Goal: Task Accomplishment & Management: Complete application form

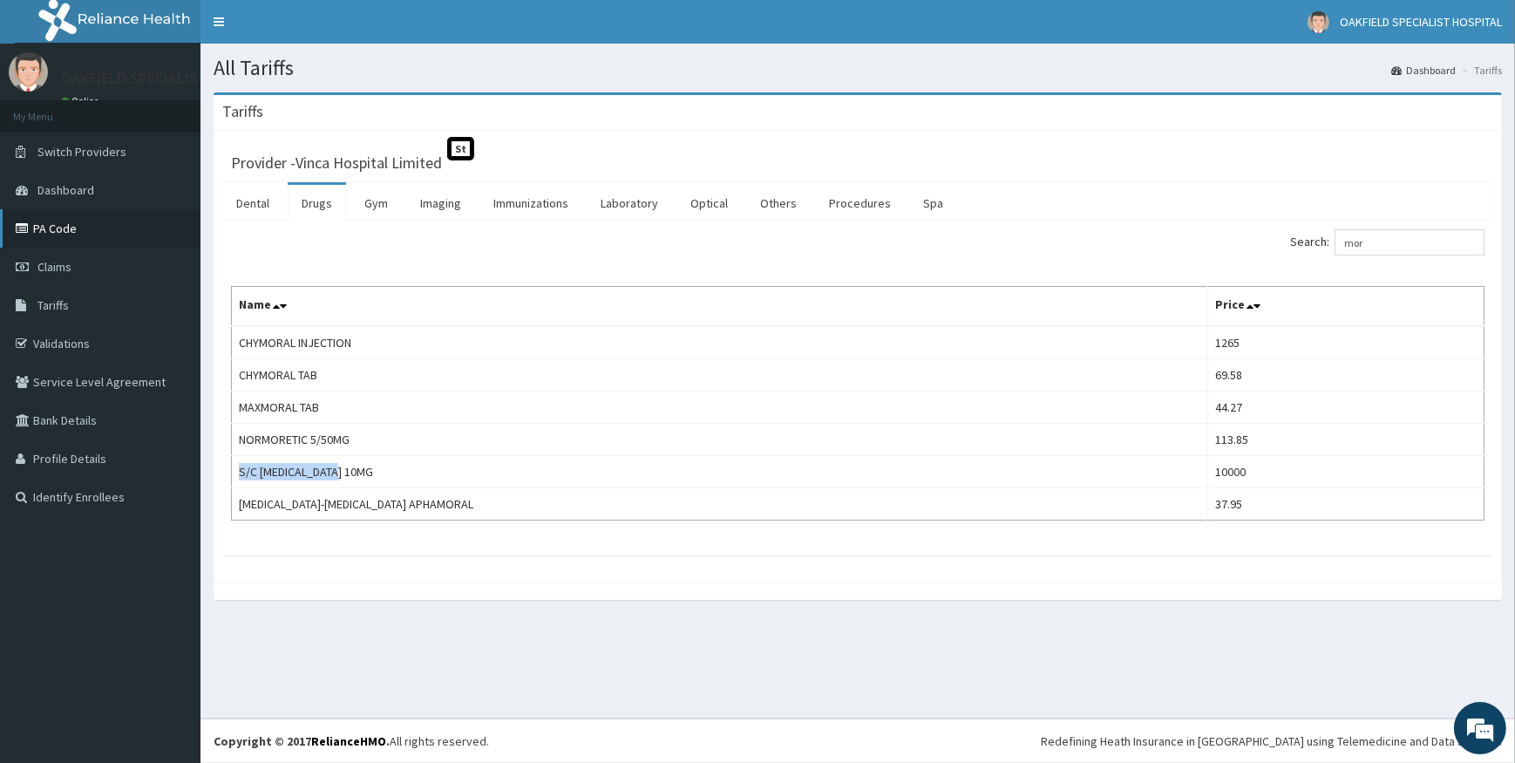
drag, startPoint x: 0, startPoint y: 0, endPoint x: 174, endPoint y: 209, distance: 272.2
click at [50, 278] on link "Claims" at bounding box center [100, 266] width 200 height 38
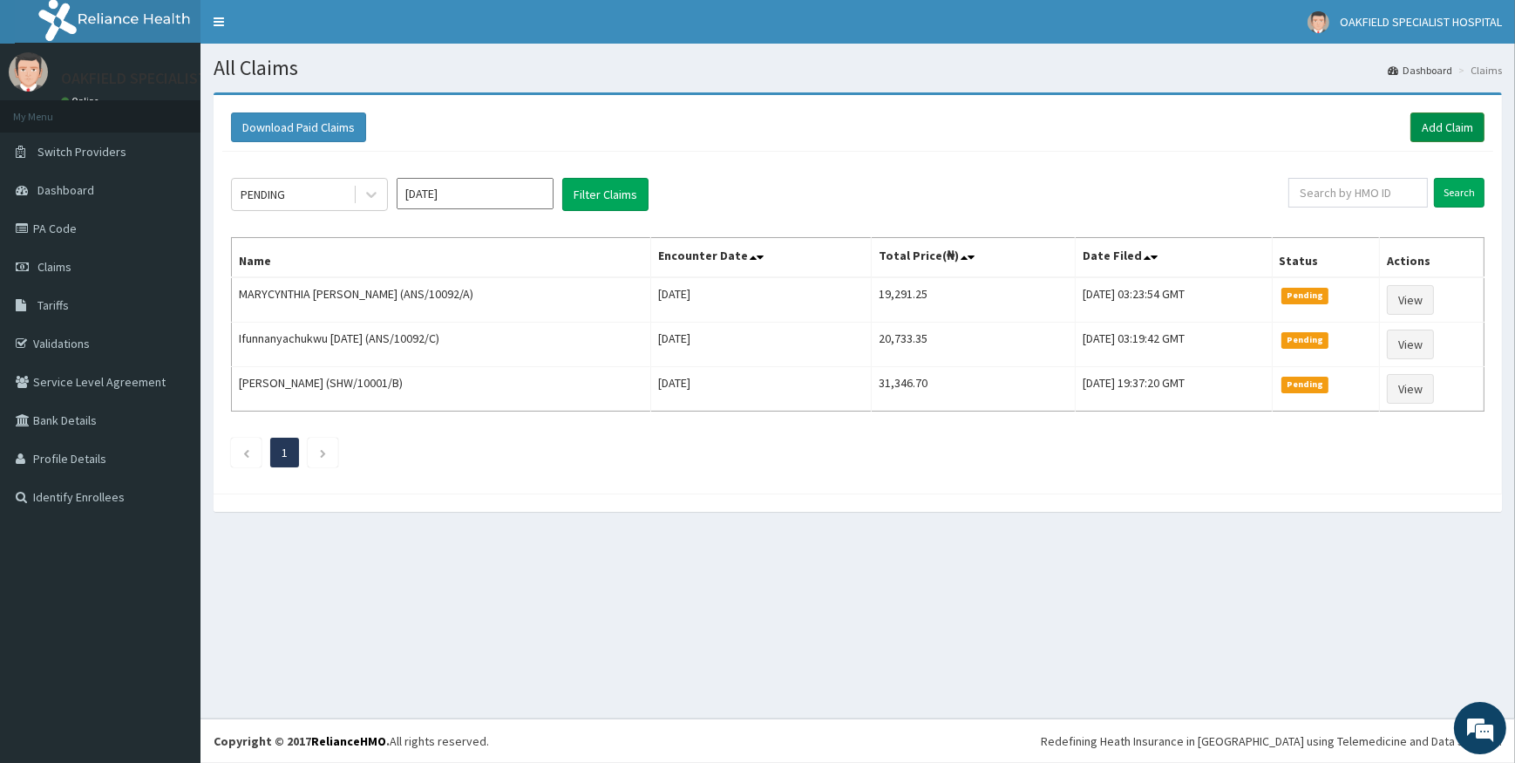
click at [1443, 134] on link "Add Claim" at bounding box center [1447, 127] width 74 height 30
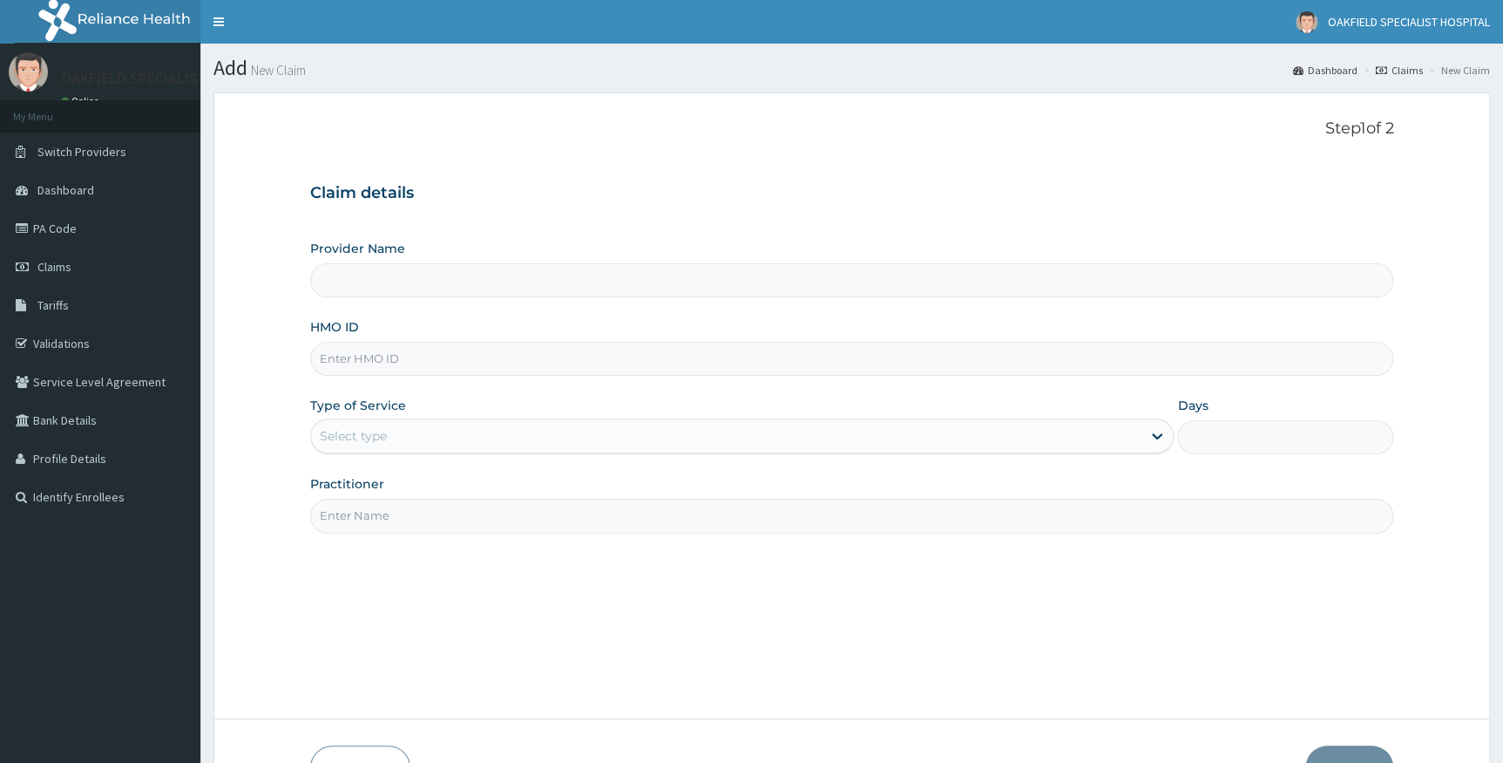
drag, startPoint x: 0, startPoint y: 0, endPoint x: 391, endPoint y: 349, distance: 524.0
click at [391, 349] on input "HMO ID" at bounding box center [852, 359] width 1084 height 34
type input "Vinca Hospital Limited"
paste input "FMC/11555/A"
type input "FMC/11555/A"
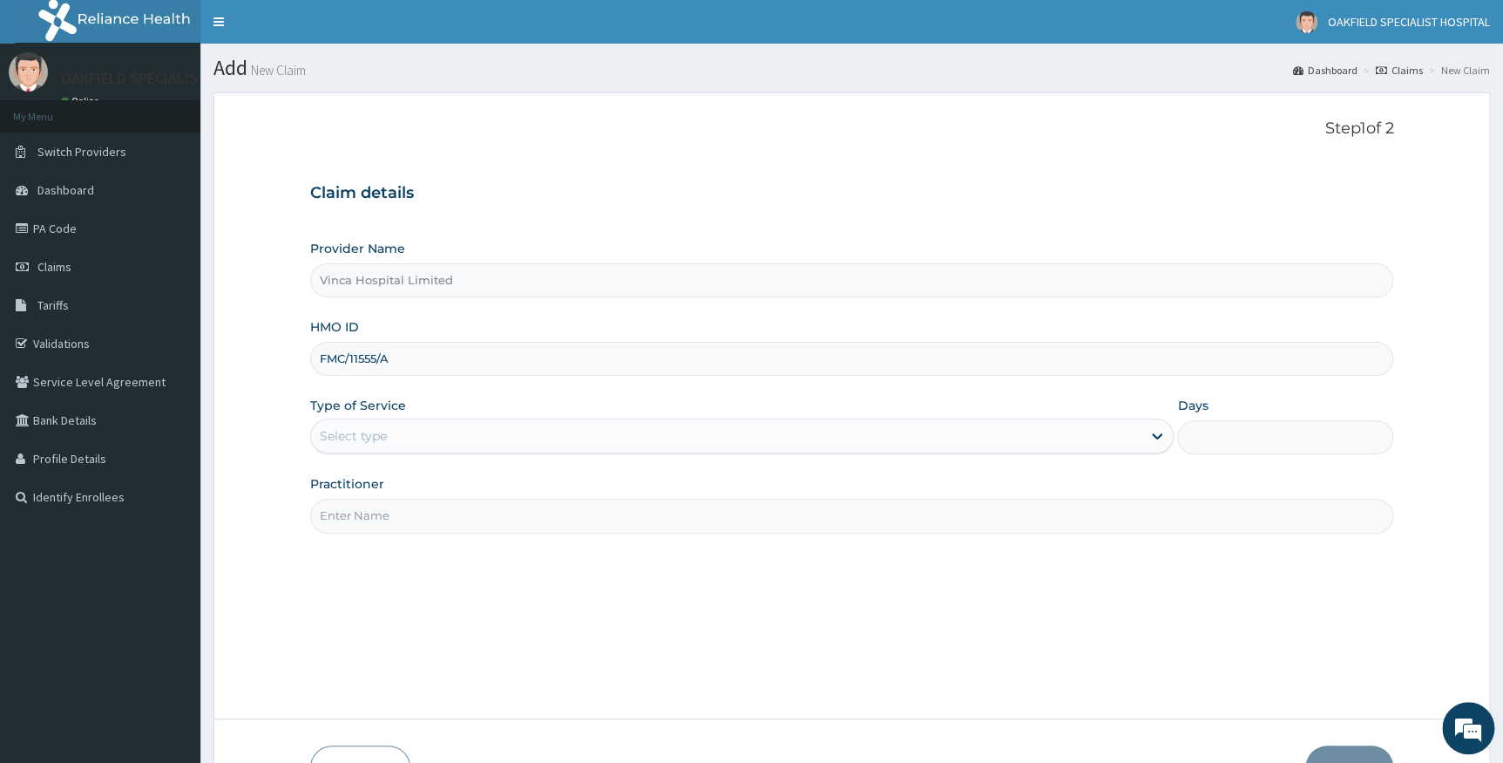
click at [447, 423] on div "Select type" at bounding box center [726, 436] width 831 height 28
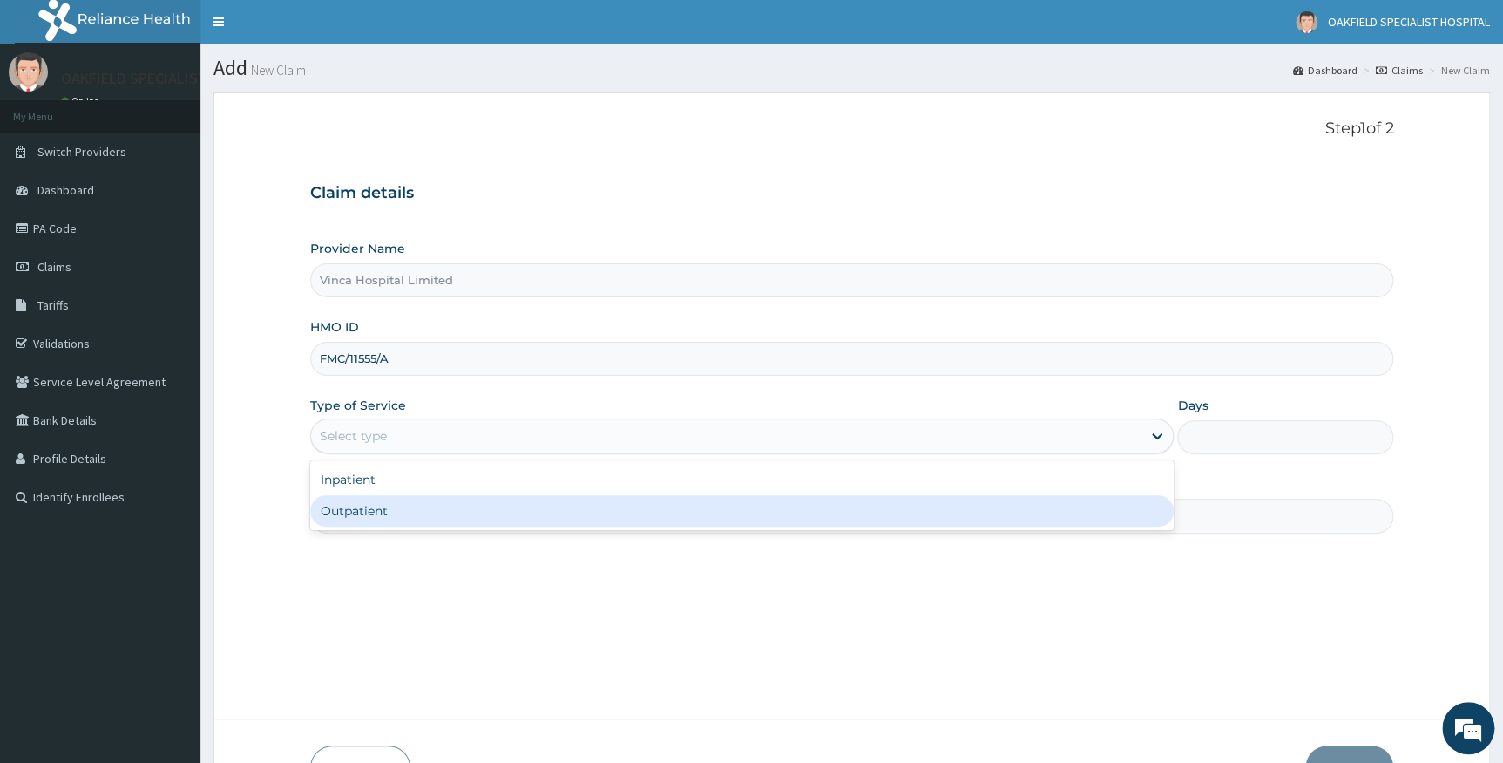
click at [383, 512] on div "Outpatient" at bounding box center [742, 510] width 864 height 31
type input "1"
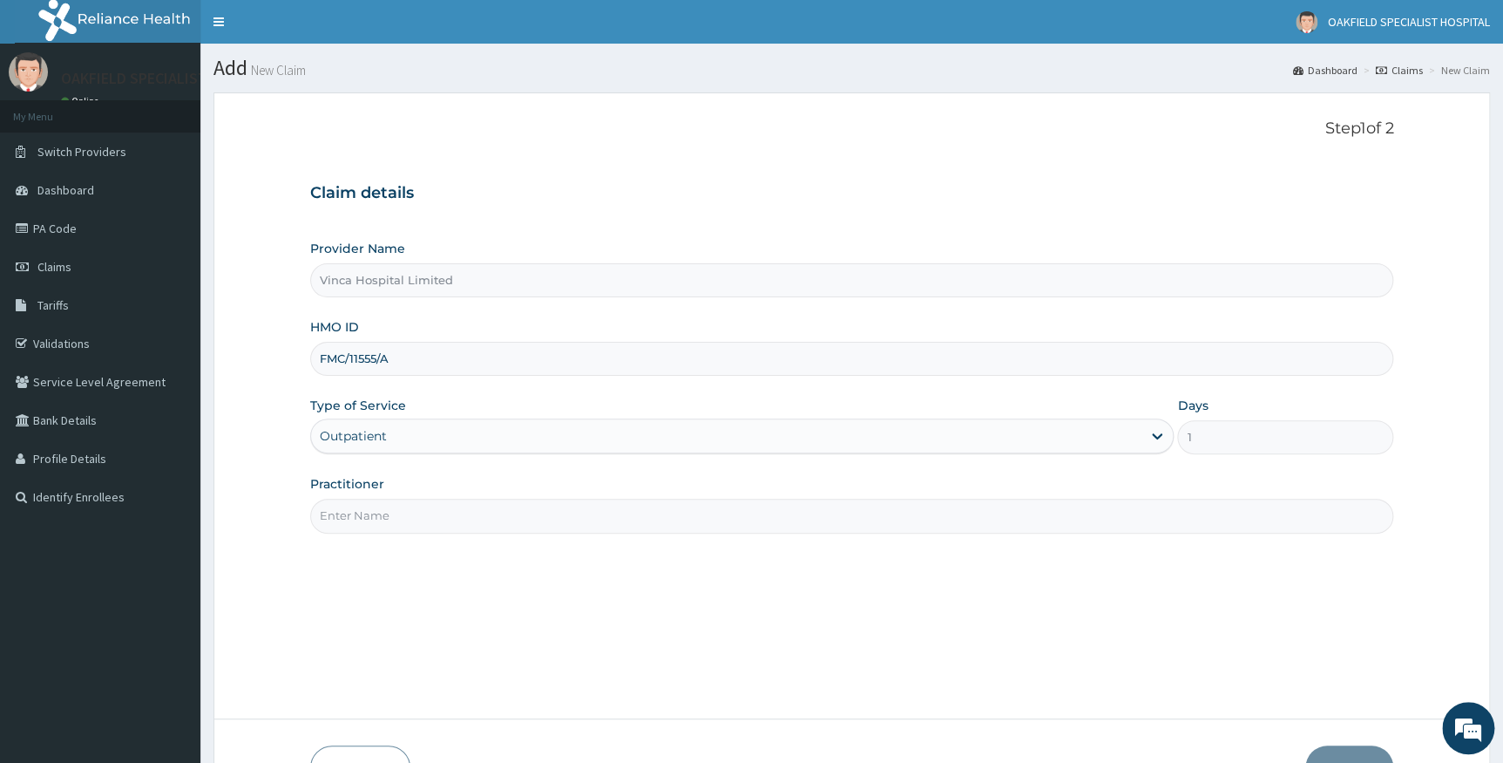
click at [394, 507] on input "Practitioner" at bounding box center [852, 515] width 1084 height 34
type input "DR BELLO"
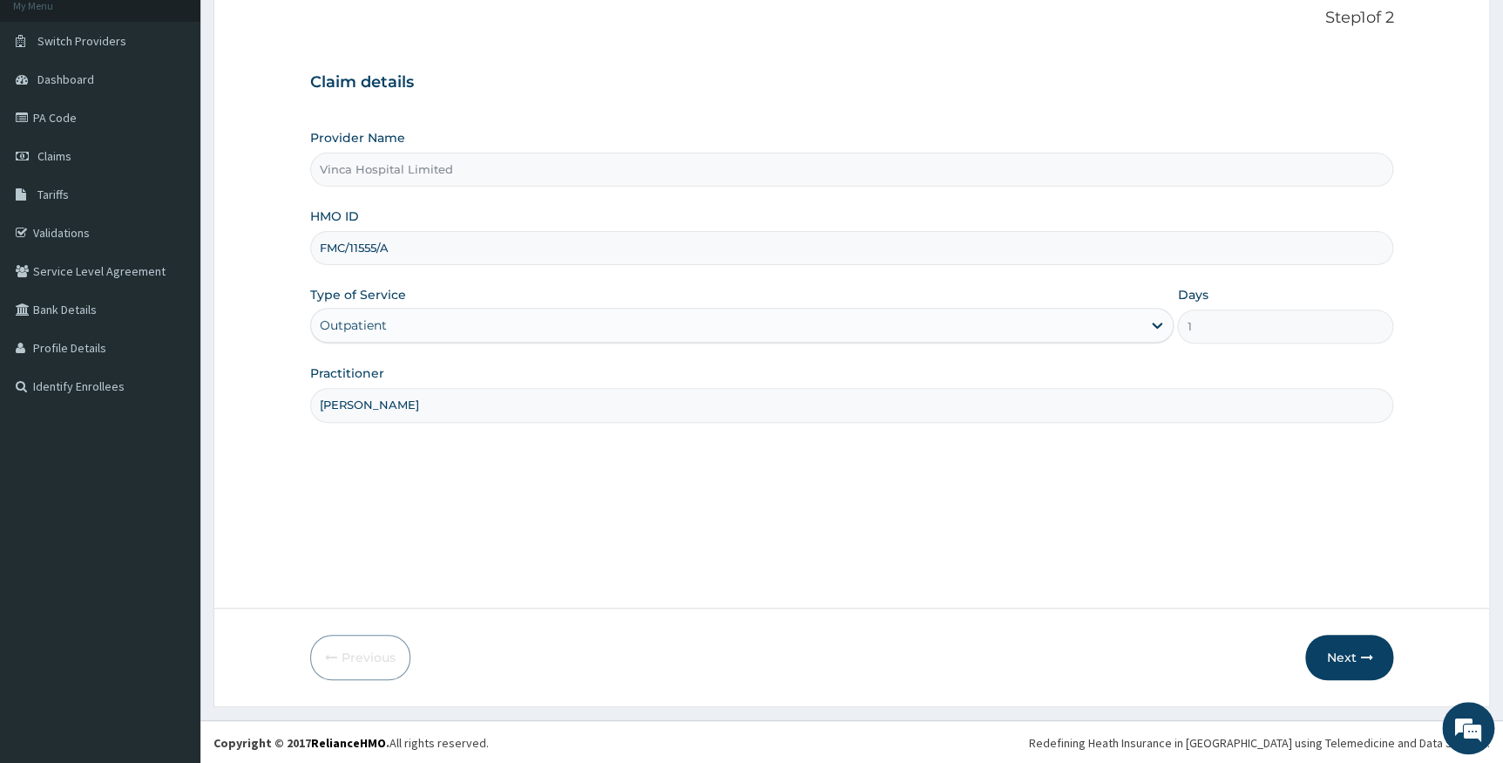
scroll to position [112, 0]
click at [1339, 658] on button "Next" at bounding box center [1349, 656] width 88 height 45
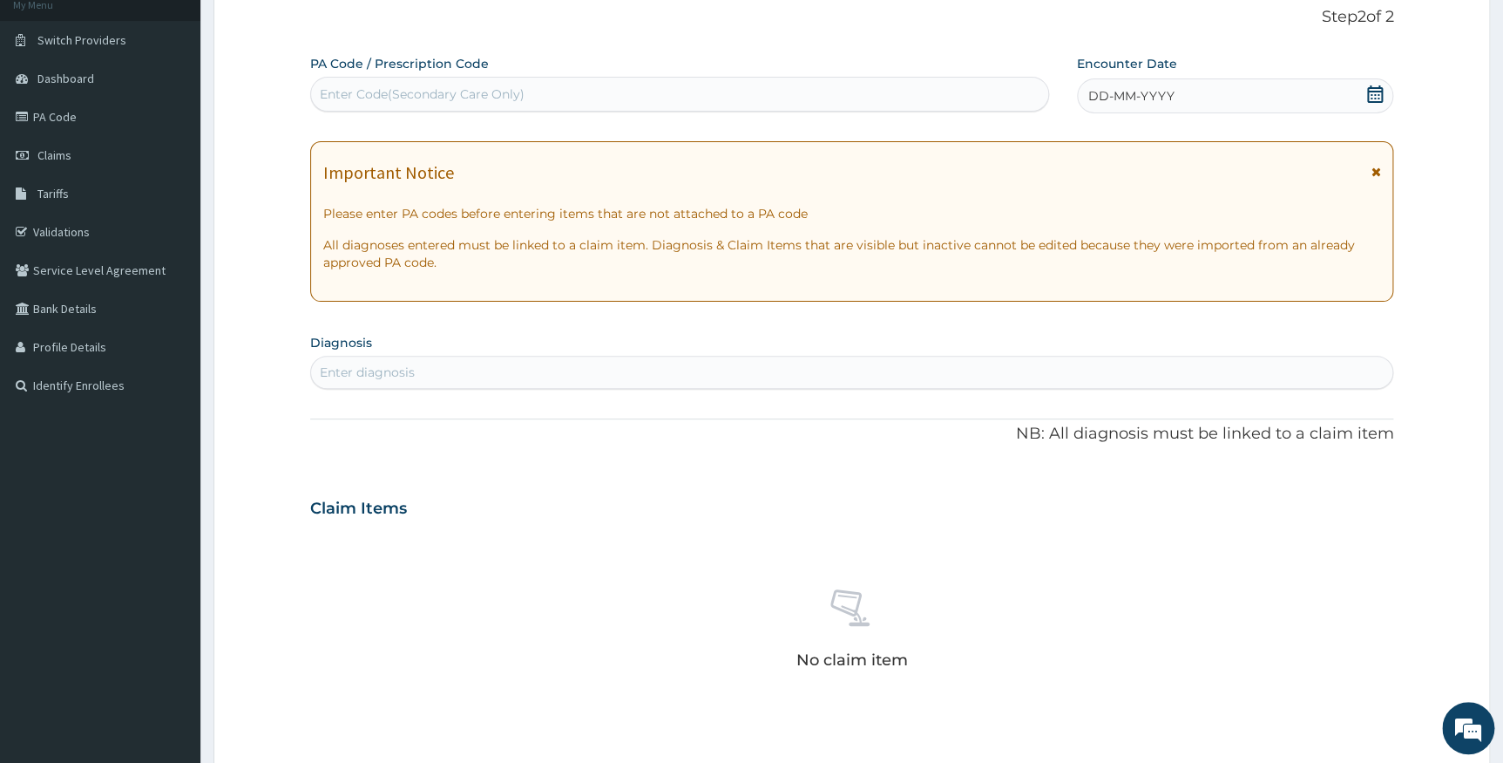
scroll to position [0, 0]
click at [540, 80] on div "Enter Code(Secondary Care Only)" at bounding box center [679, 94] width 737 height 28
paste input "PA/9B7E01"
type input "PA/9B7E01"
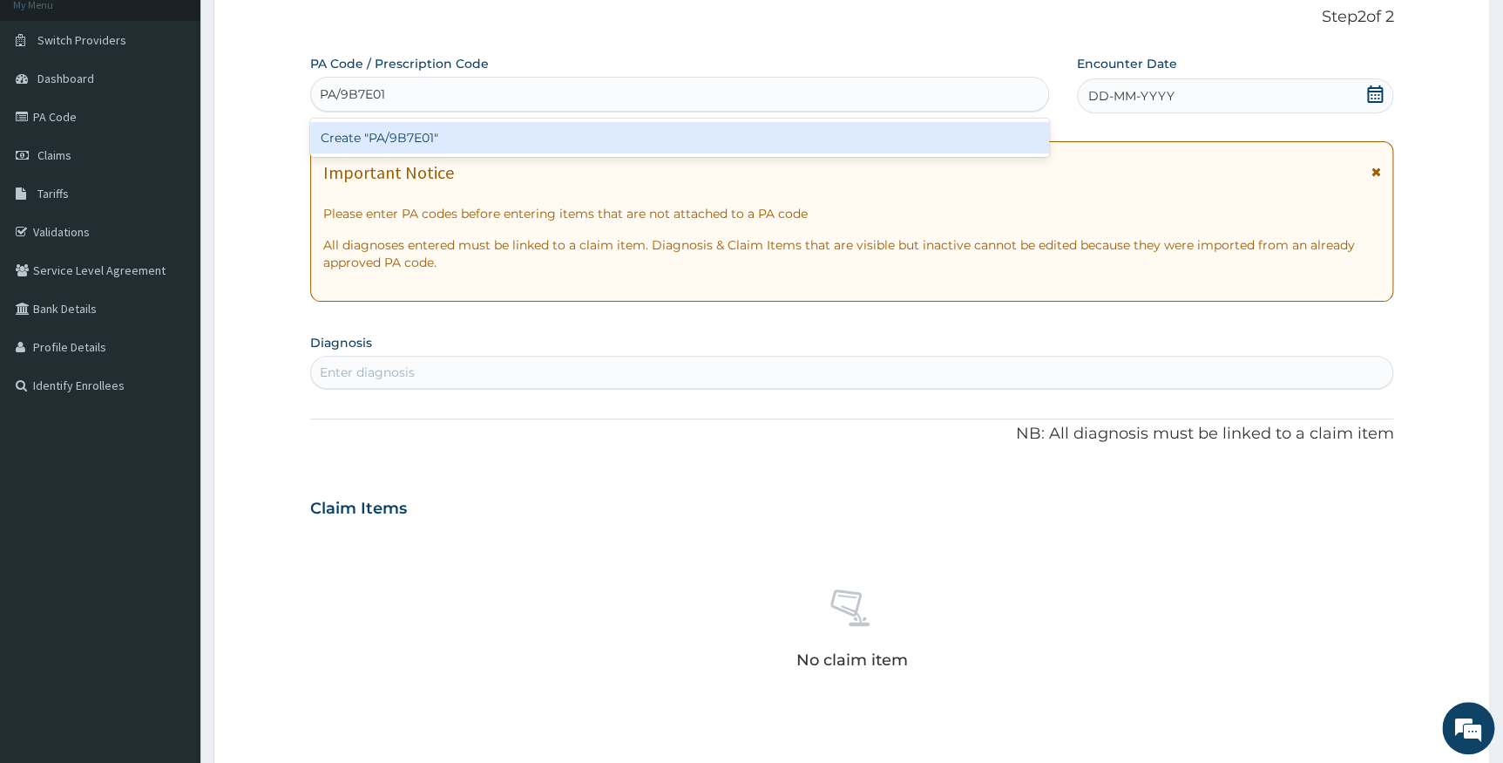
click at [498, 129] on div "Create "PA/9B7E01"" at bounding box center [679, 137] width 739 height 31
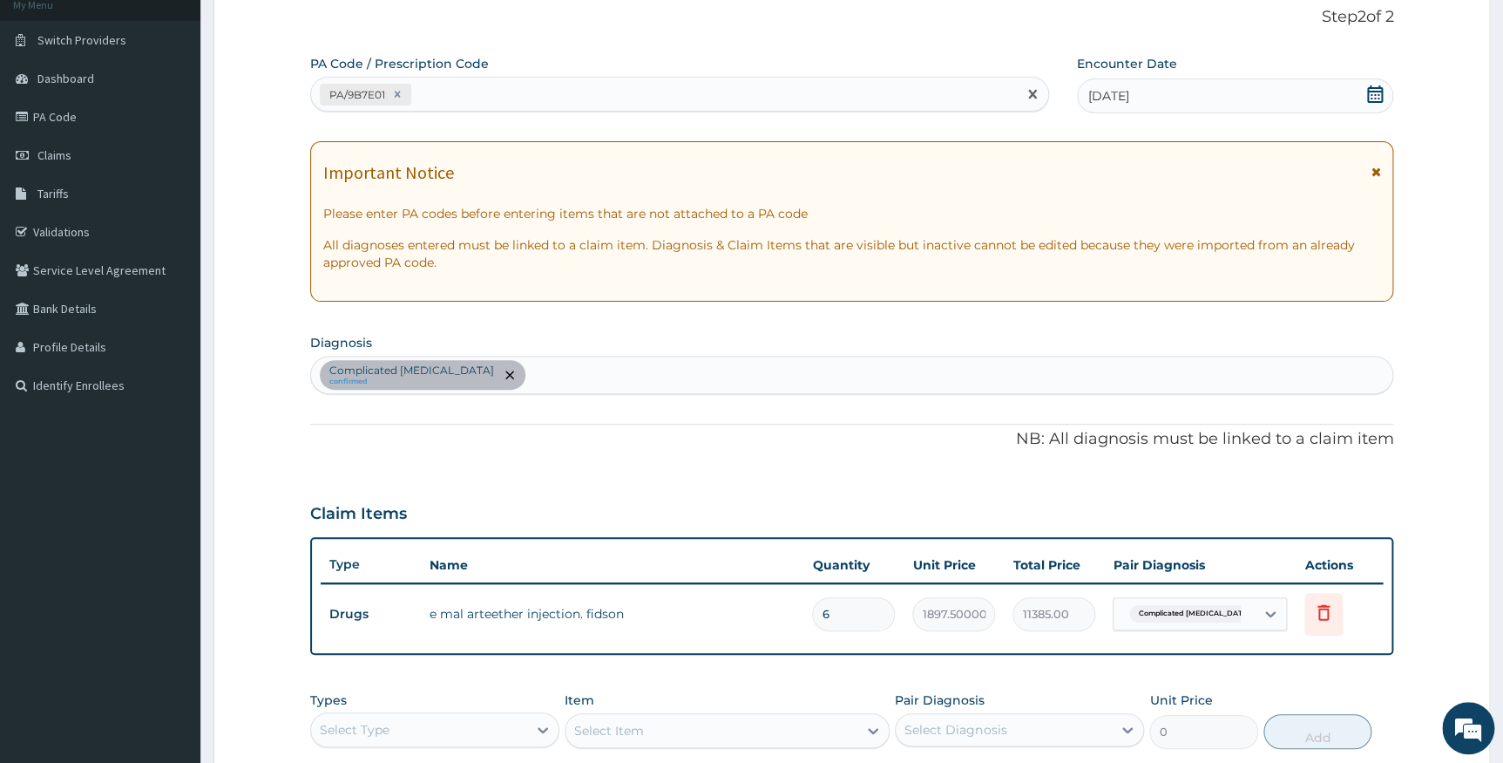
click at [430, 85] on div "PA/9B7E01" at bounding box center [664, 94] width 706 height 29
paste input "PA/473EC7"
type input "PA/473EC7"
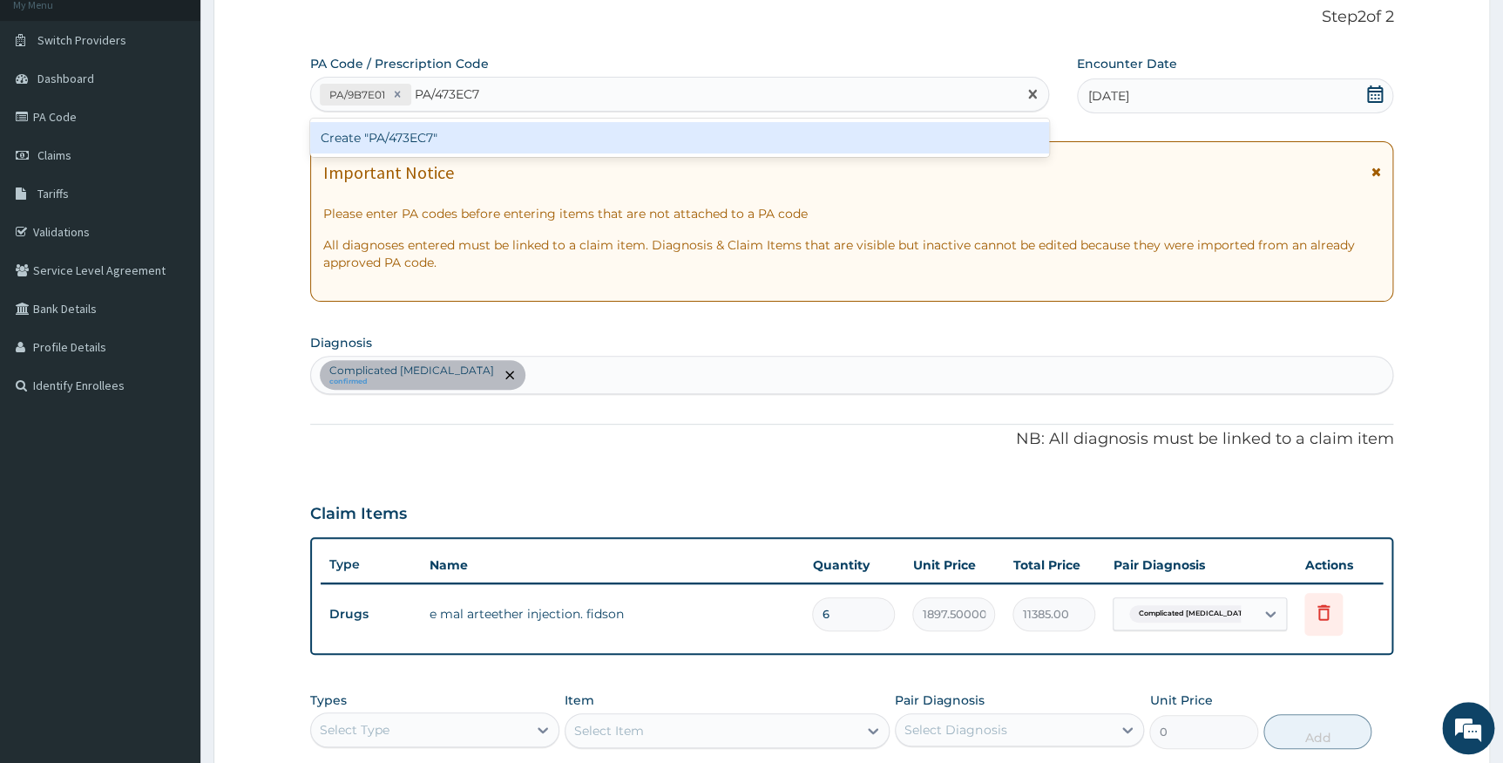
click at [458, 141] on div "Create "PA/473EC7"" at bounding box center [679, 137] width 739 height 31
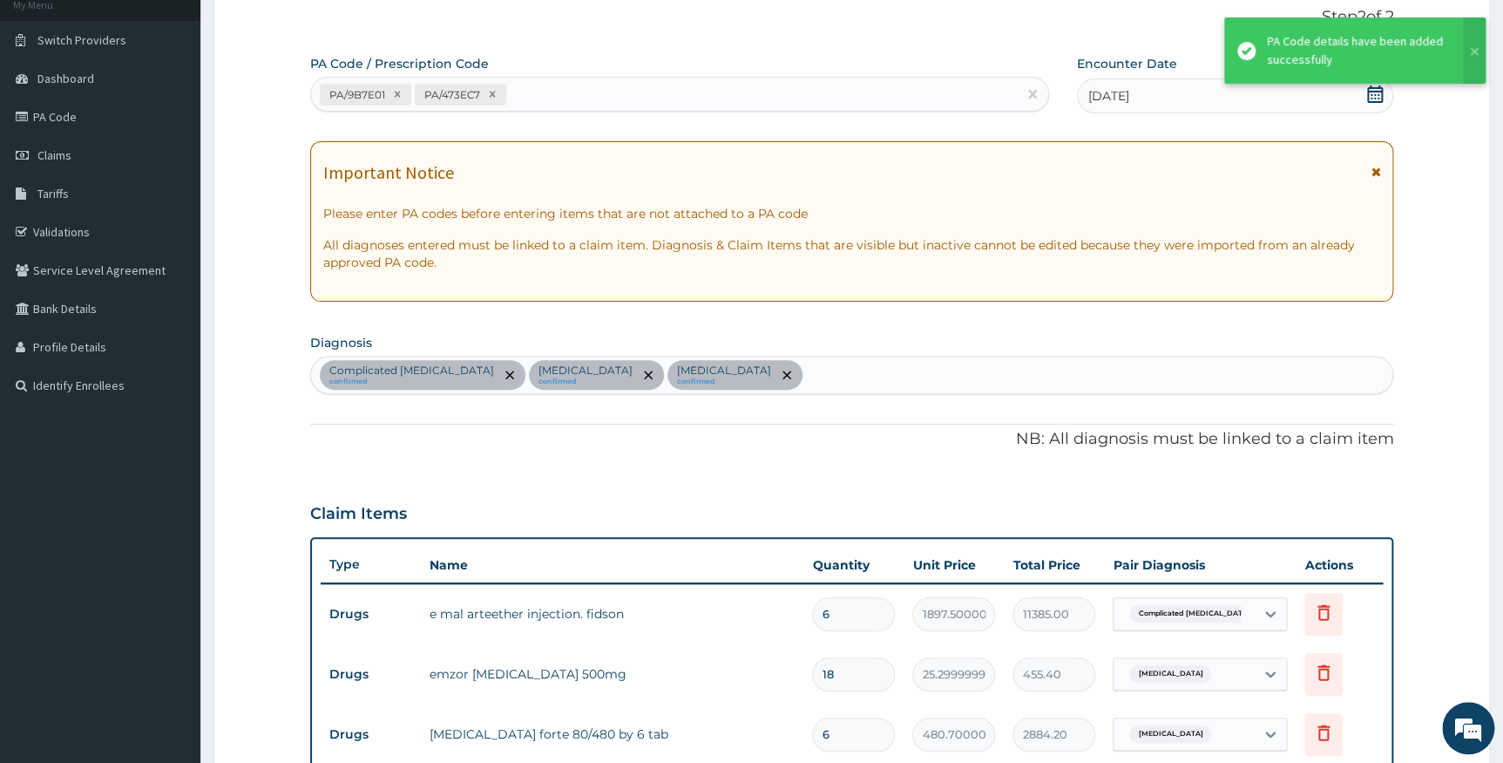
scroll to position [653, 0]
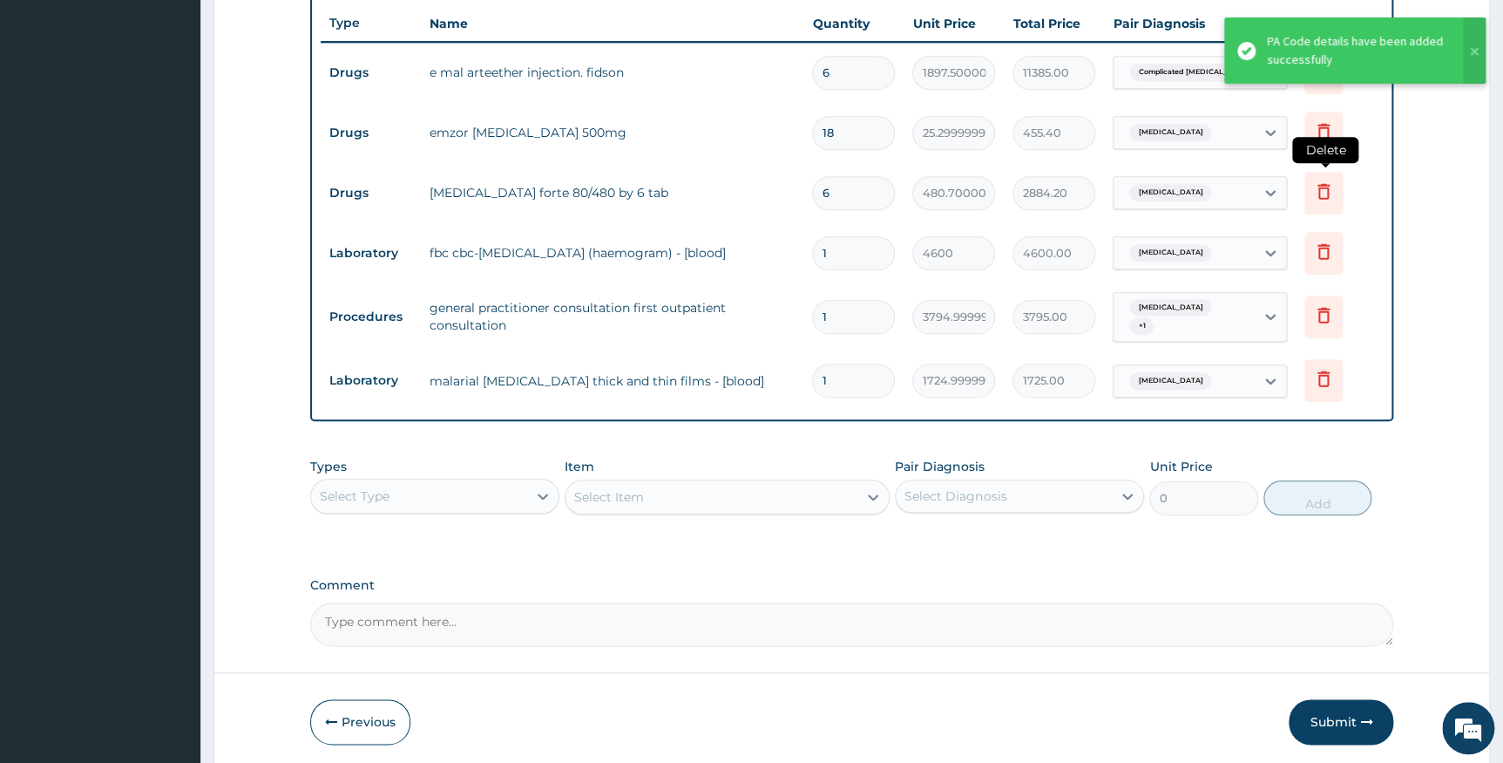
click at [1315, 194] on icon at bounding box center [1323, 190] width 21 height 21
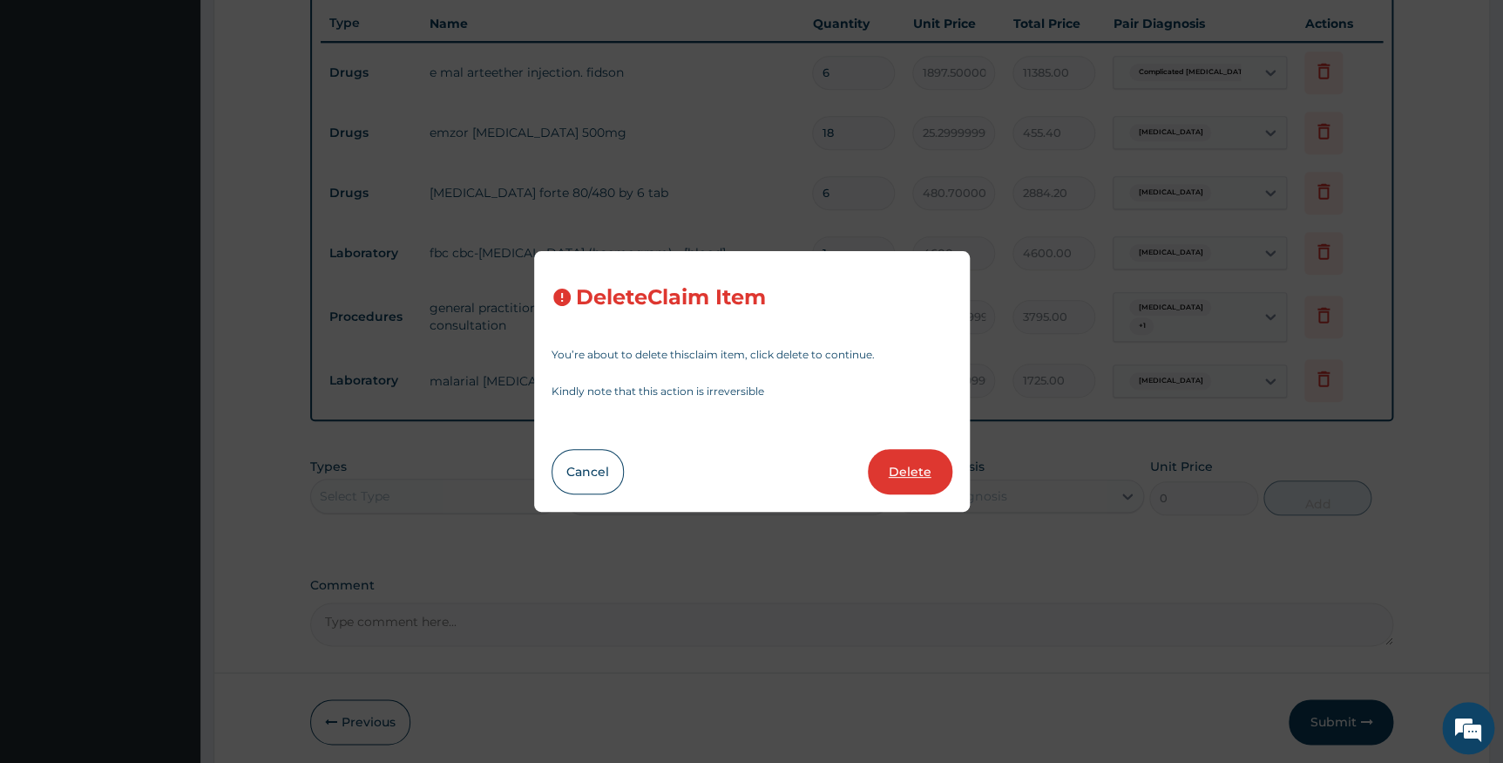
click at [903, 470] on button "Delete" at bounding box center [910, 471] width 85 height 45
type input "1"
type input "4600"
type input "4600.00"
type input "3794.9999999999995"
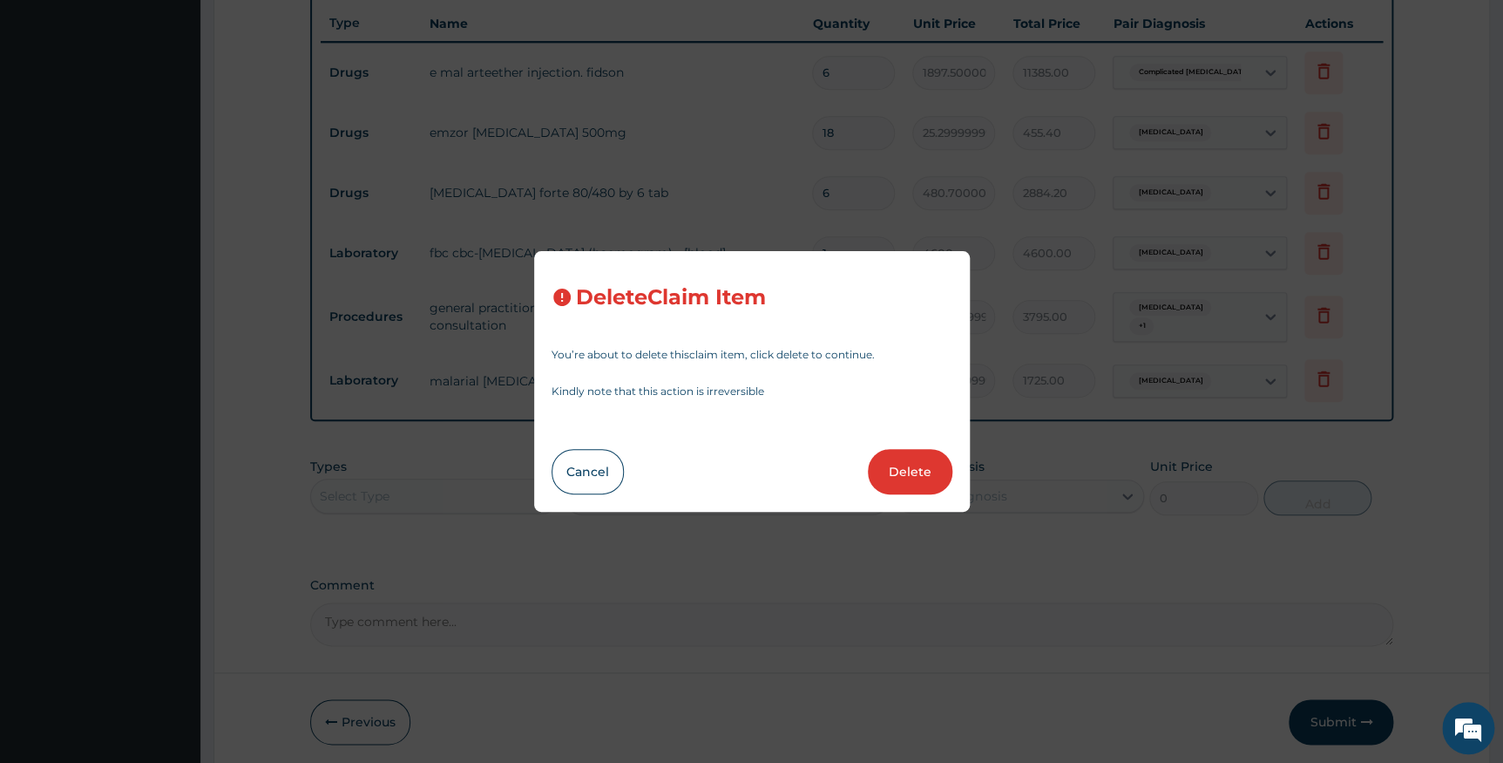
type input "3795.00"
type input "1724.9999999999998"
type input "1725.00"
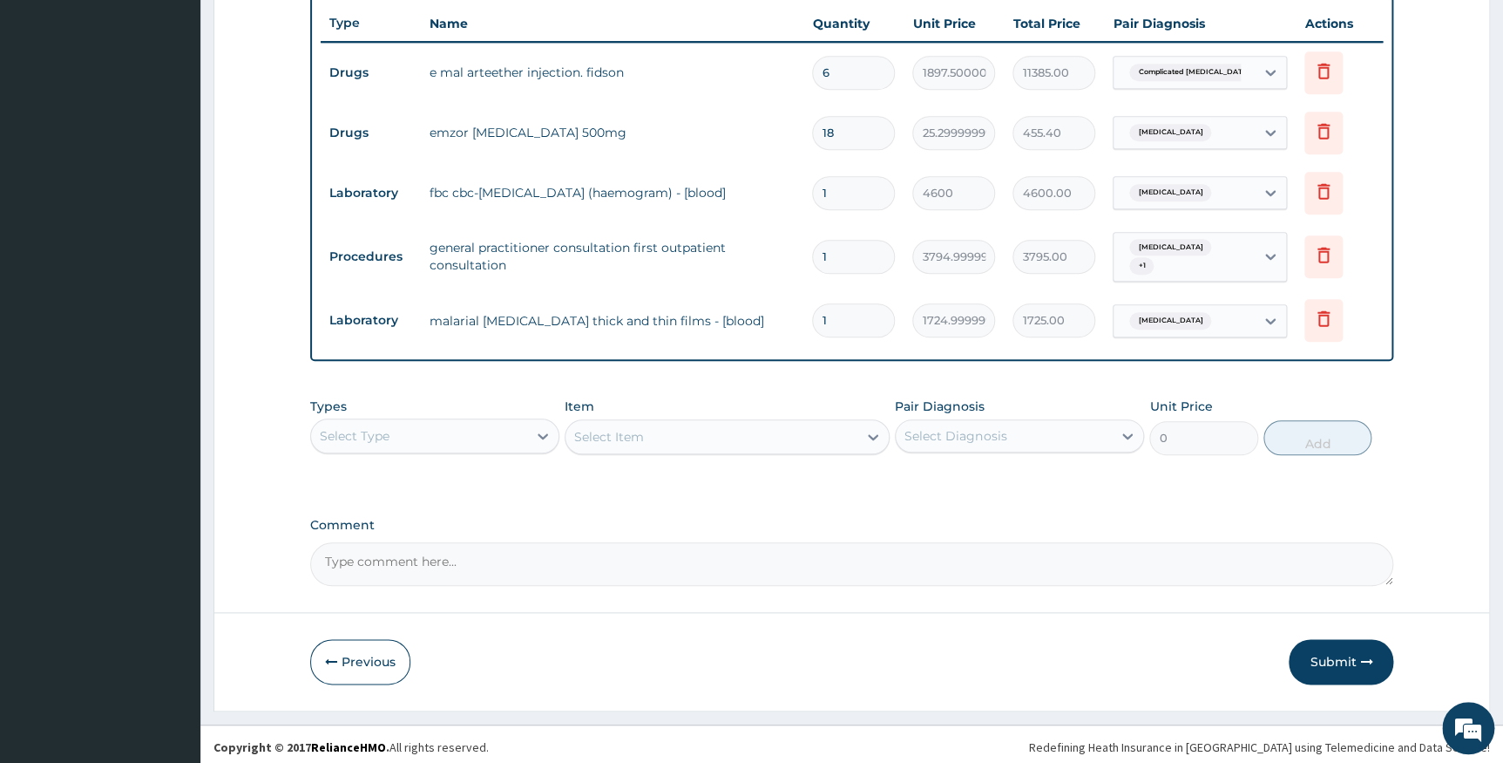
click at [422, 566] on textarea "Comment" at bounding box center [852, 564] width 1084 height 44
paste textarea "KINDLY NOTE DUE TO ENRPLLEE WEIGHT , ENROLLEE IS TO TAKE IM EMAL 275MG X3/7"
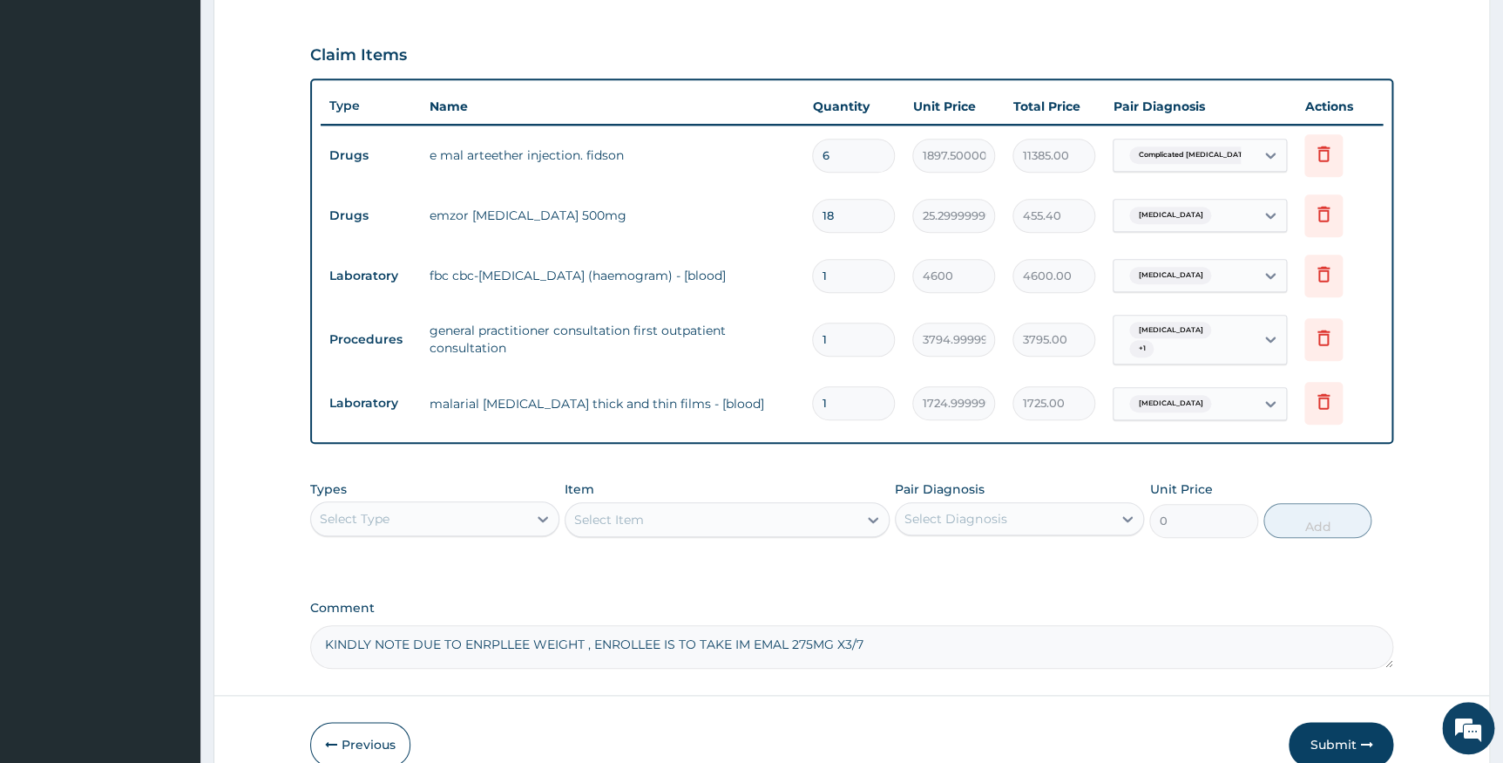
scroll to position [659, 0]
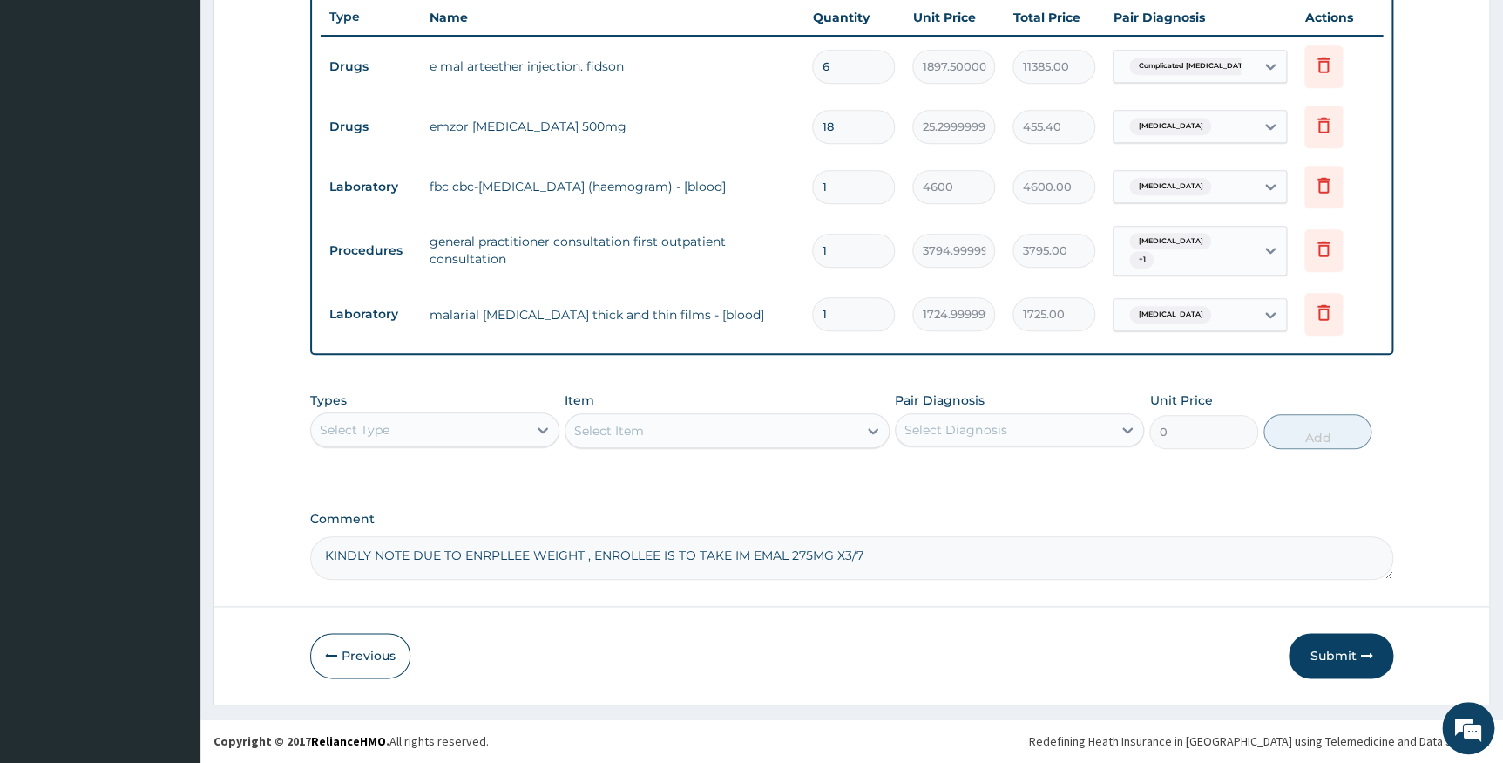
type textarea "KINDLY NOTE DUE TO ENRPLLEE WEIGHT , ENROLLEE IS TO TAKE IM EMAL 275MG X3/7"
click at [1335, 654] on button "Submit" at bounding box center [1341, 655] width 105 height 45
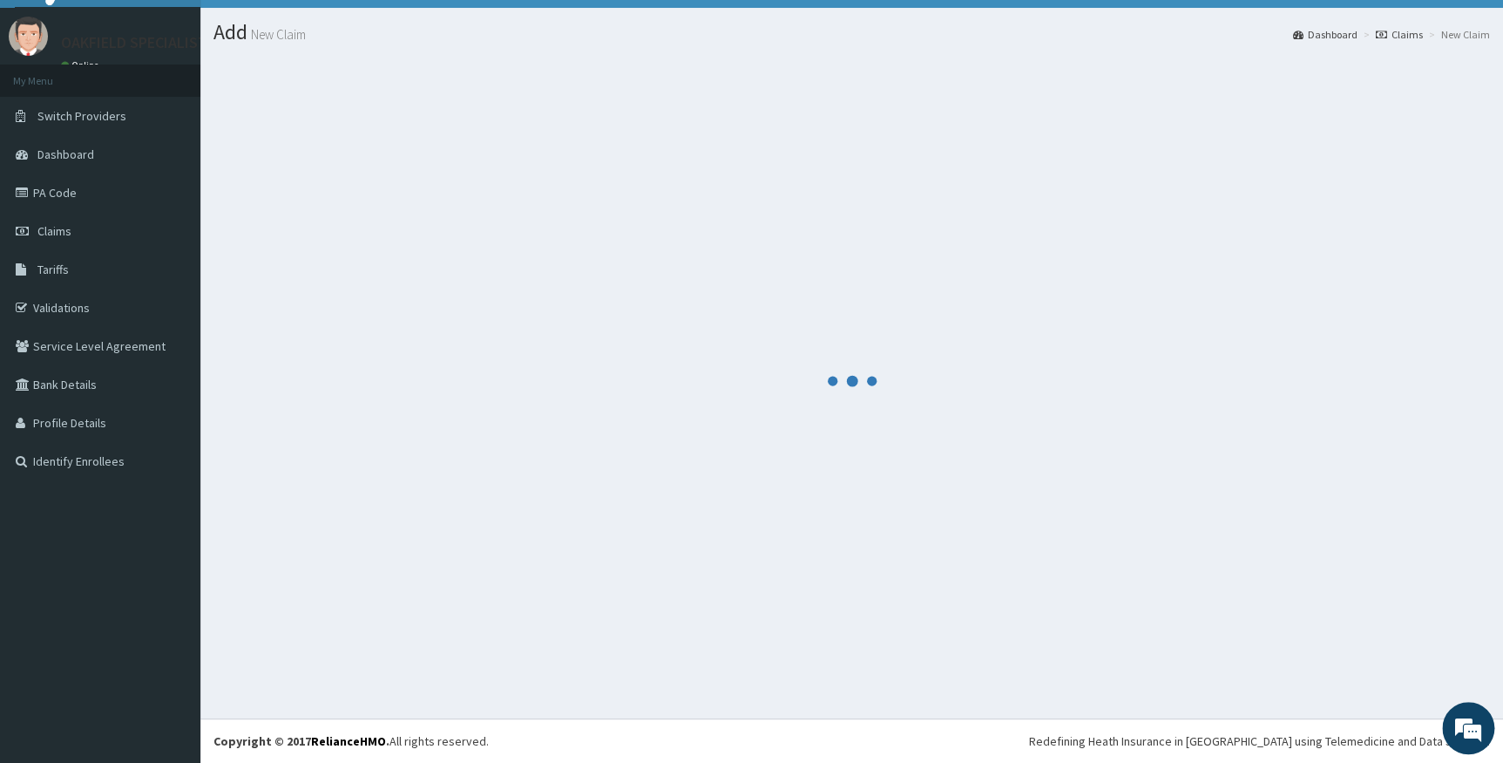
scroll to position [35, 0]
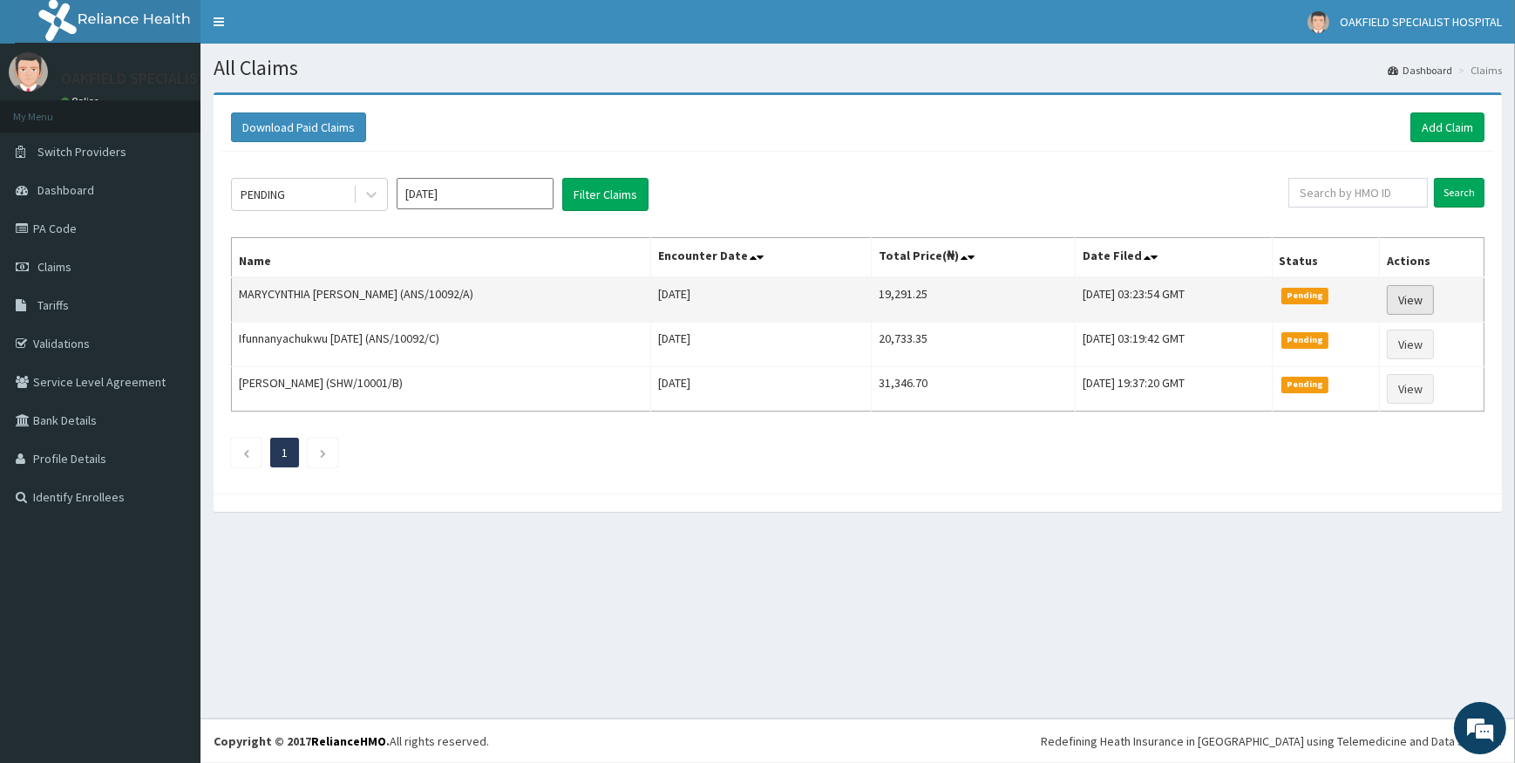
drag, startPoint x: 1421, startPoint y: 296, endPoint x: 1407, endPoint y: 288, distance: 16.0
click at [1421, 296] on link "View" at bounding box center [1409, 300] width 47 height 30
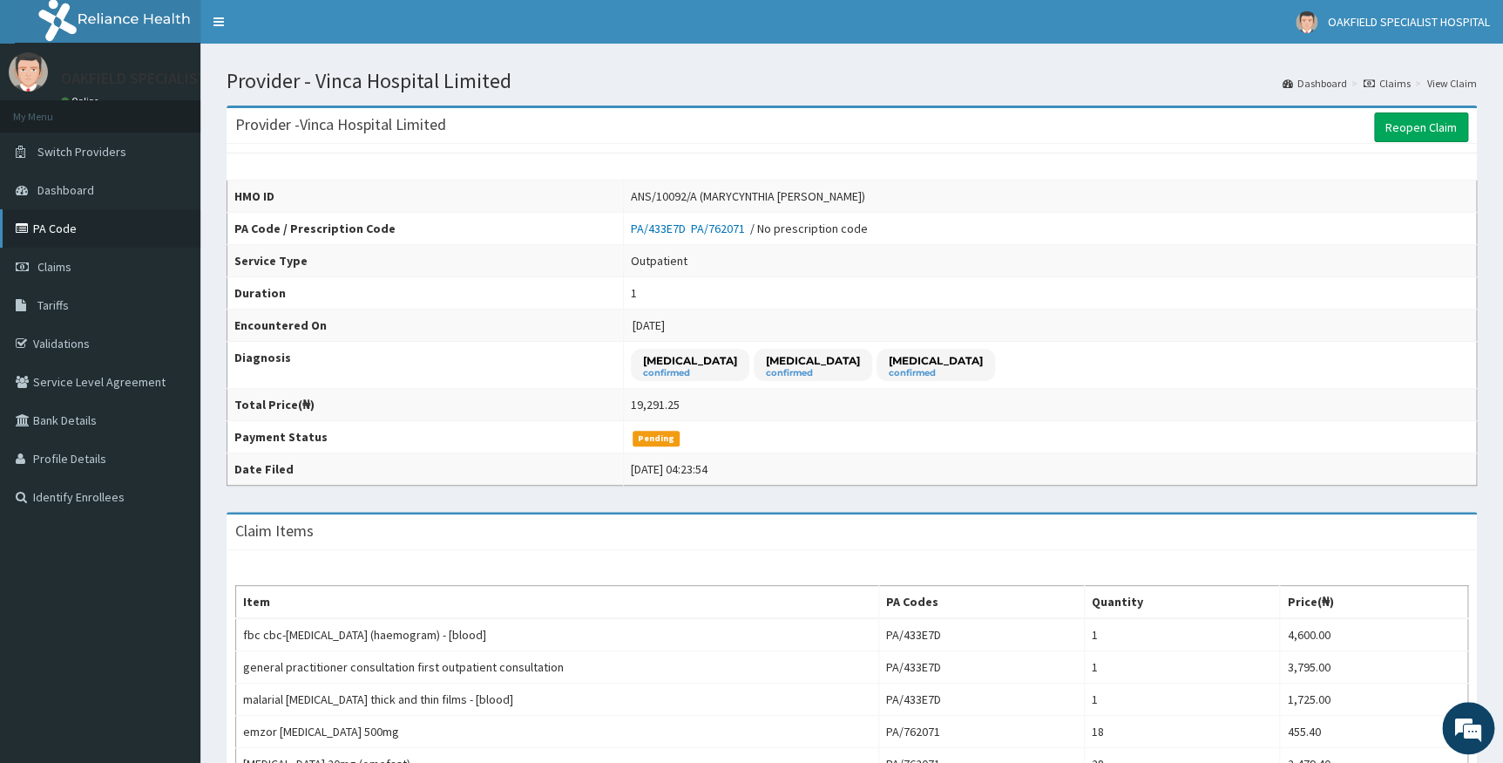
click at [14, 222] on link "PA Code" at bounding box center [100, 228] width 200 height 38
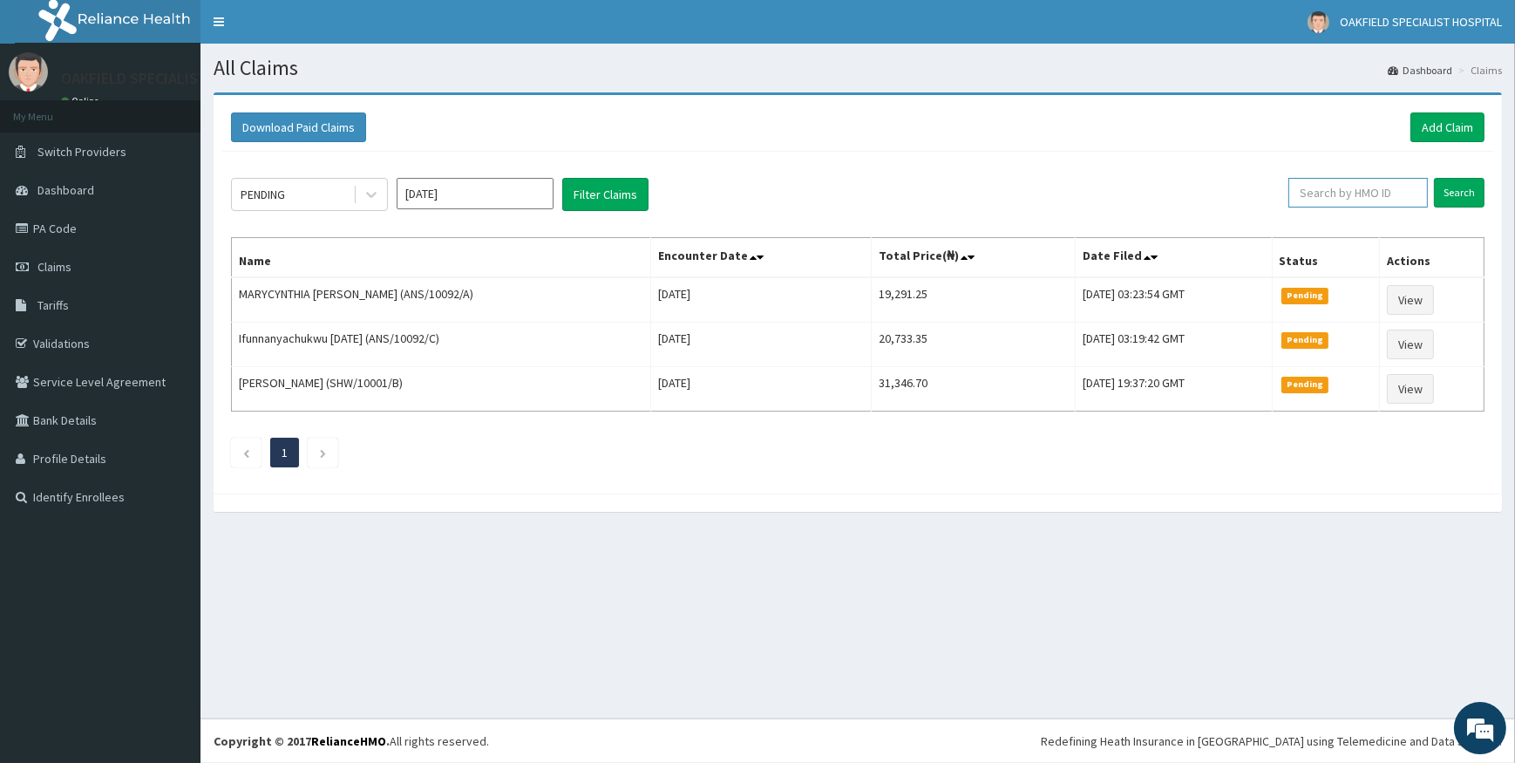
click at [1329, 201] on input "text" at bounding box center [1357, 193] width 139 height 30
paste input "FMC/11555/B"
type input "FMC/11555/B"
click at [1469, 197] on input "Search" at bounding box center [1459, 193] width 51 height 30
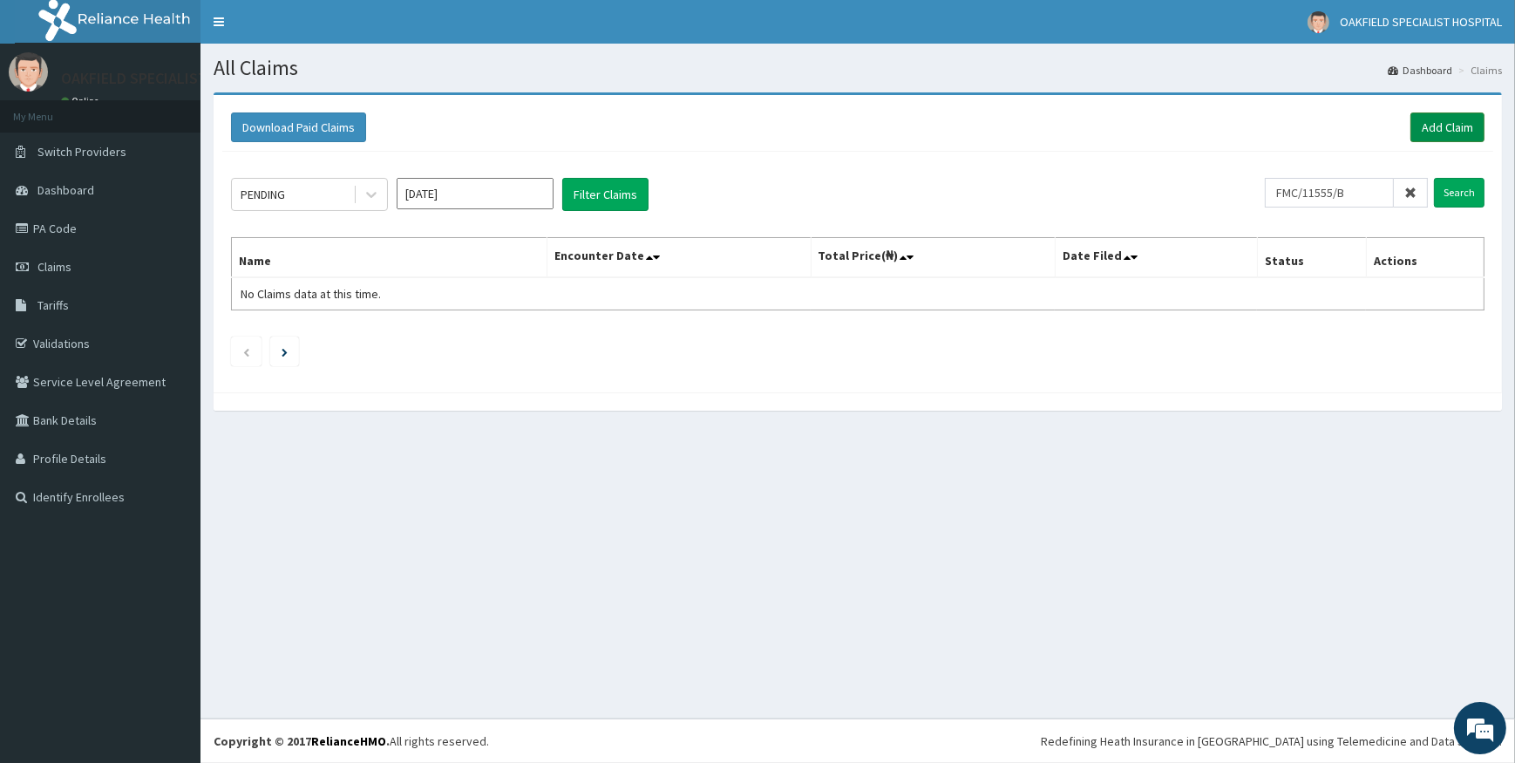
click at [1434, 127] on link "Add Claim" at bounding box center [1447, 127] width 74 height 30
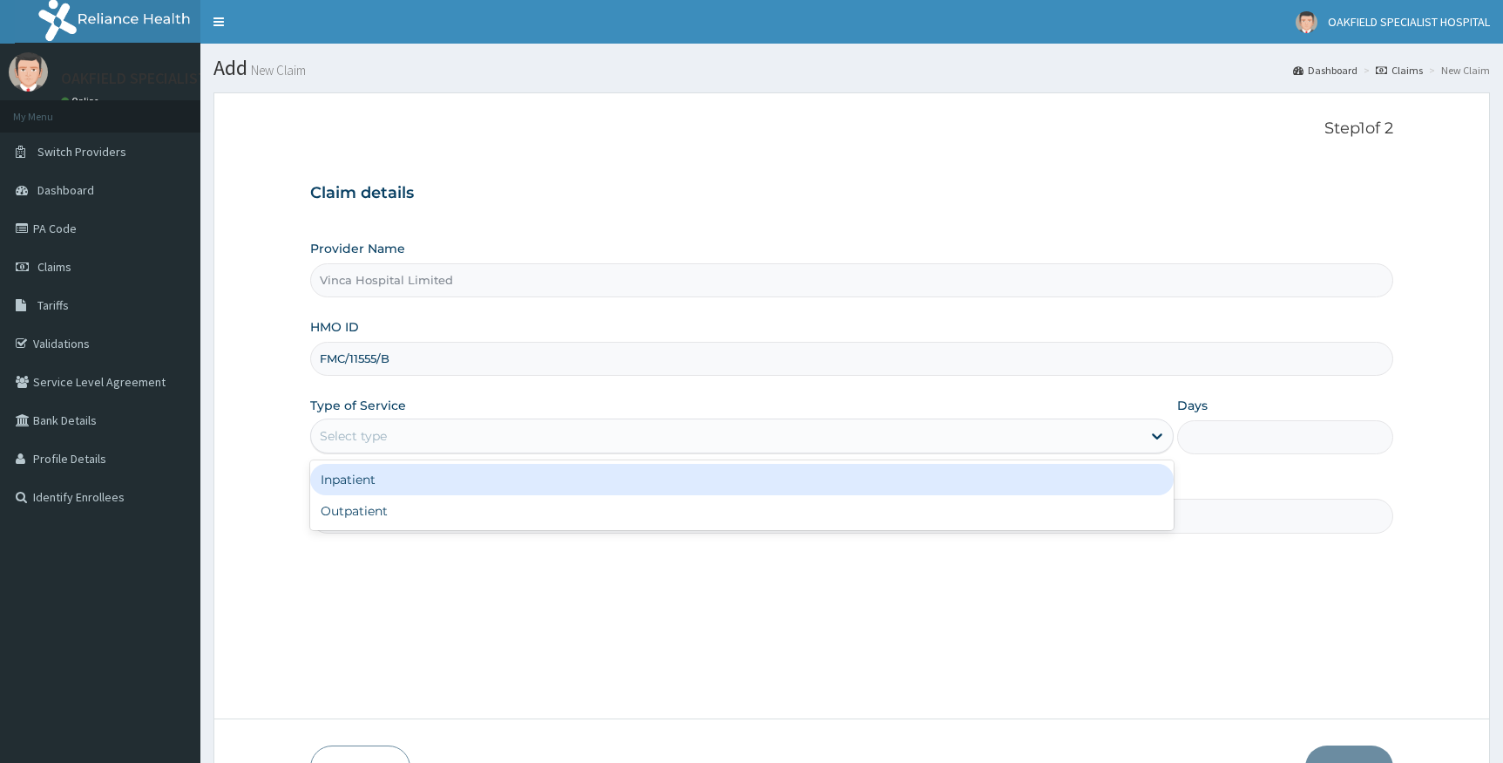
click at [584, 432] on div "Select type" at bounding box center [726, 436] width 831 height 28
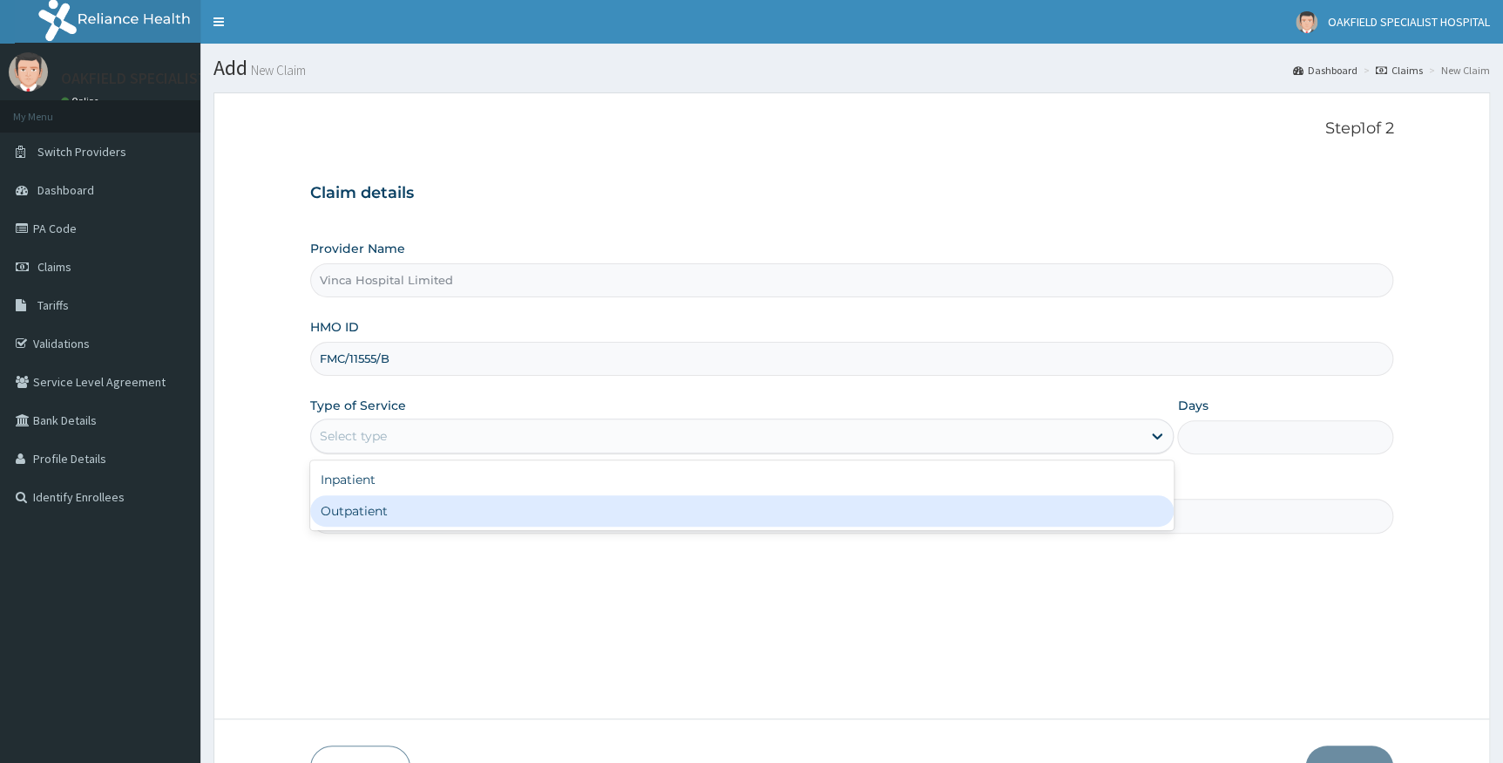
click at [478, 504] on div "Outpatient" at bounding box center [742, 510] width 864 height 31
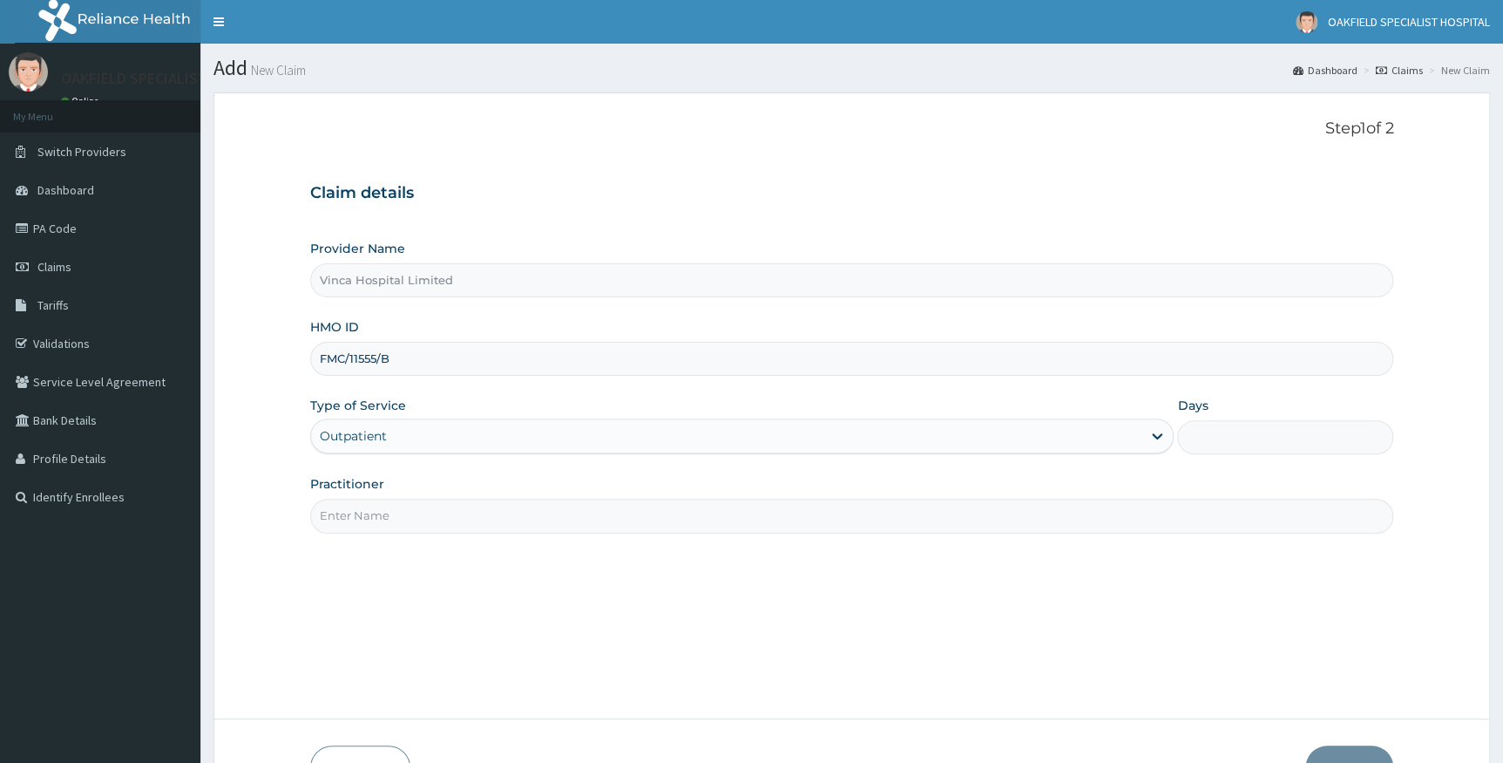
type input "1"
click at [481, 504] on input "Practitioner" at bounding box center [852, 515] width 1084 height 34
type input "[PERSON_NAME]"
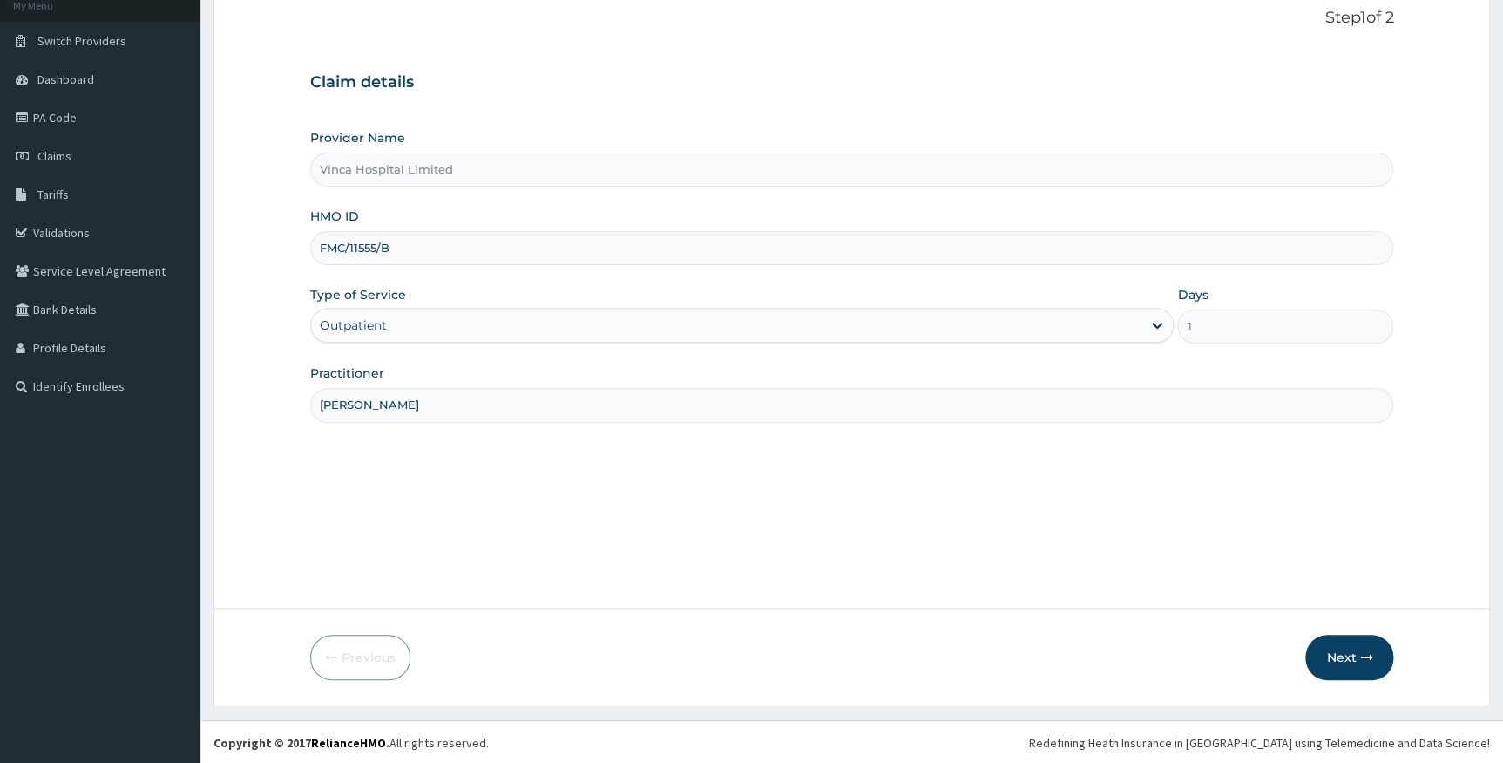
scroll to position [112, 0]
click at [1339, 662] on button "Next" at bounding box center [1349, 656] width 88 height 45
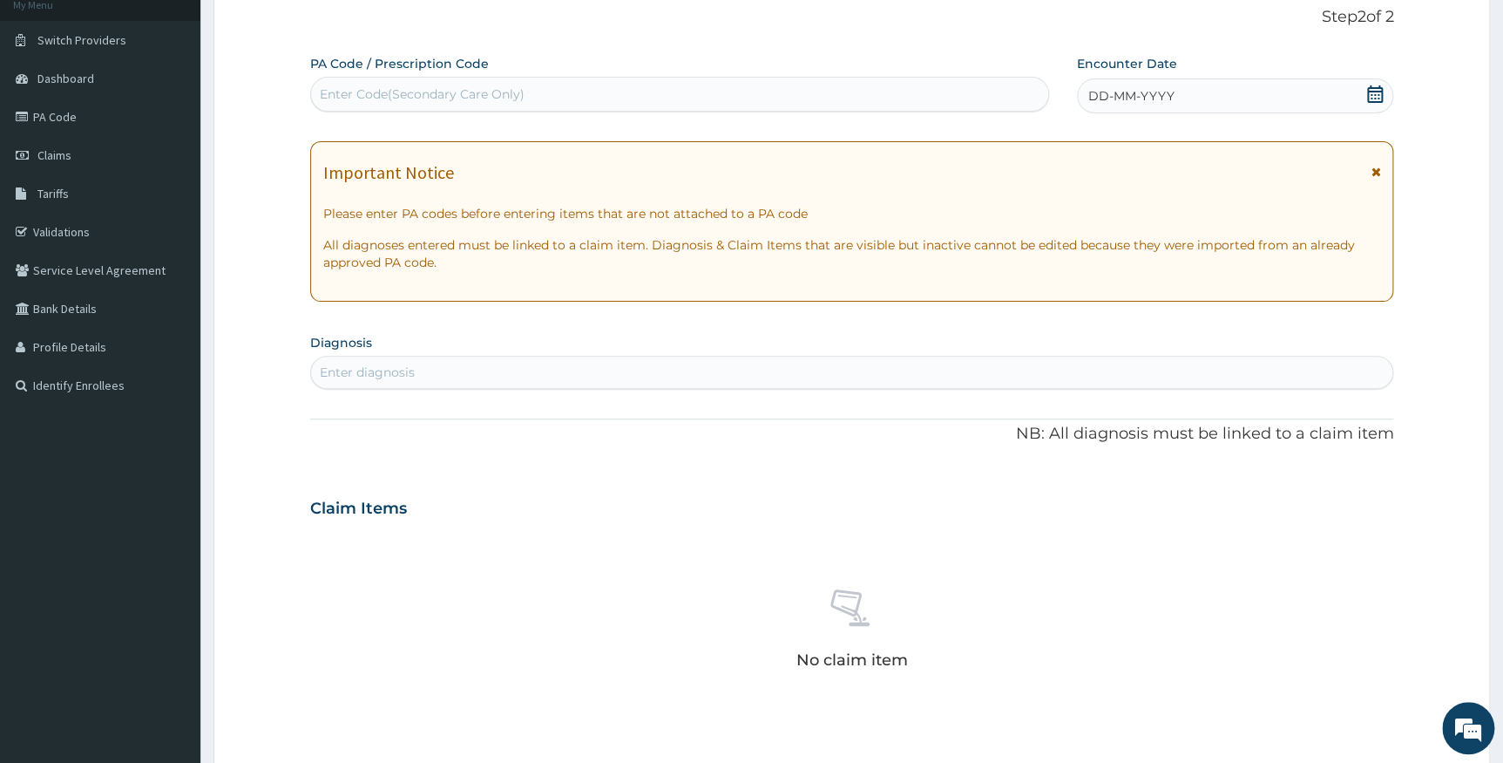
scroll to position [0, 0]
click at [627, 95] on div "Enter Code(Secondary Care Only)" at bounding box center [679, 94] width 737 height 28
paste input "PA/8366D2"
type input "PA/8366D2"
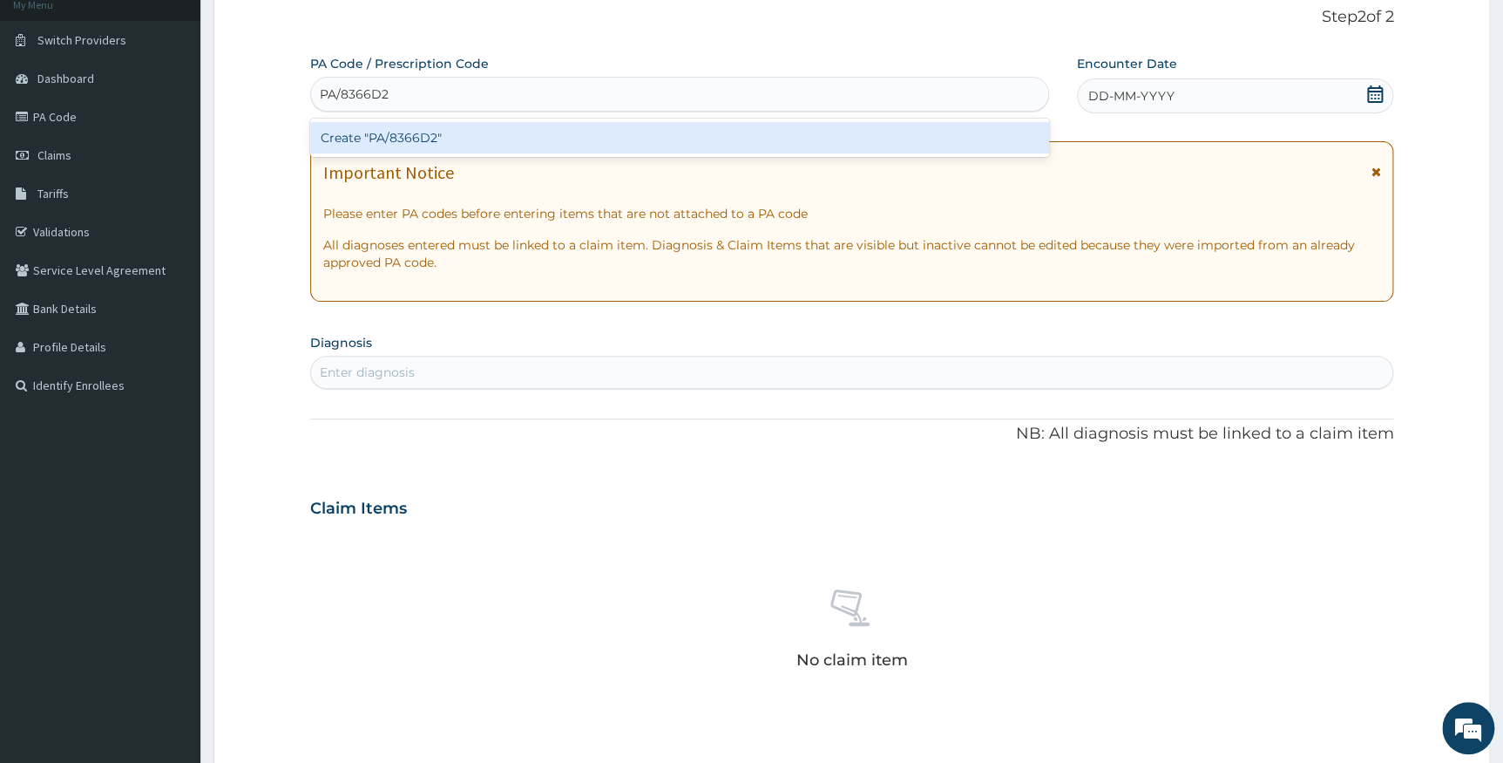
click at [625, 139] on div "Create "PA/8366D2"" at bounding box center [679, 137] width 739 height 31
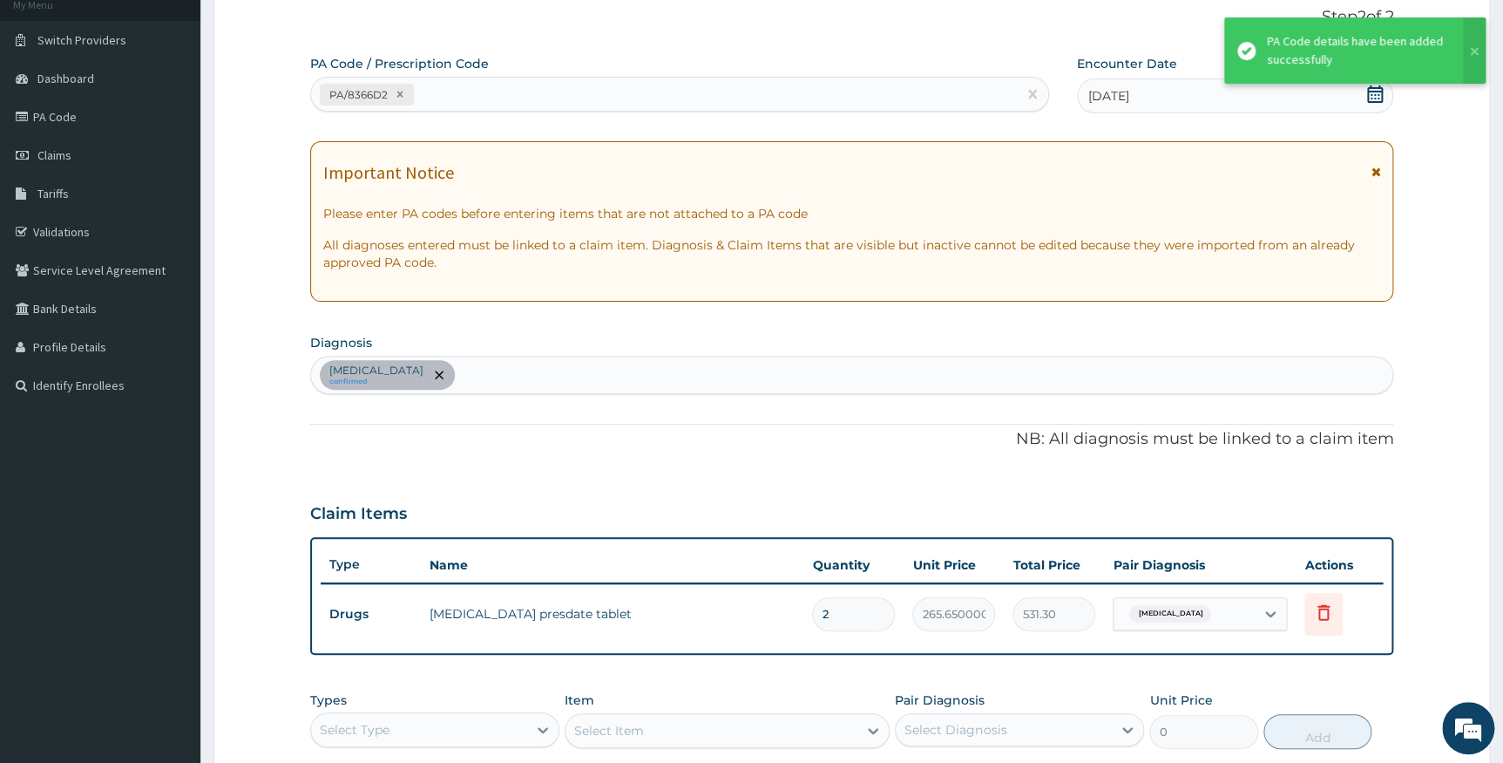
click at [485, 104] on div "PA/8366D2" at bounding box center [664, 94] width 706 height 29
paste input "PA/C23B83"
type input "PA/C23B83"
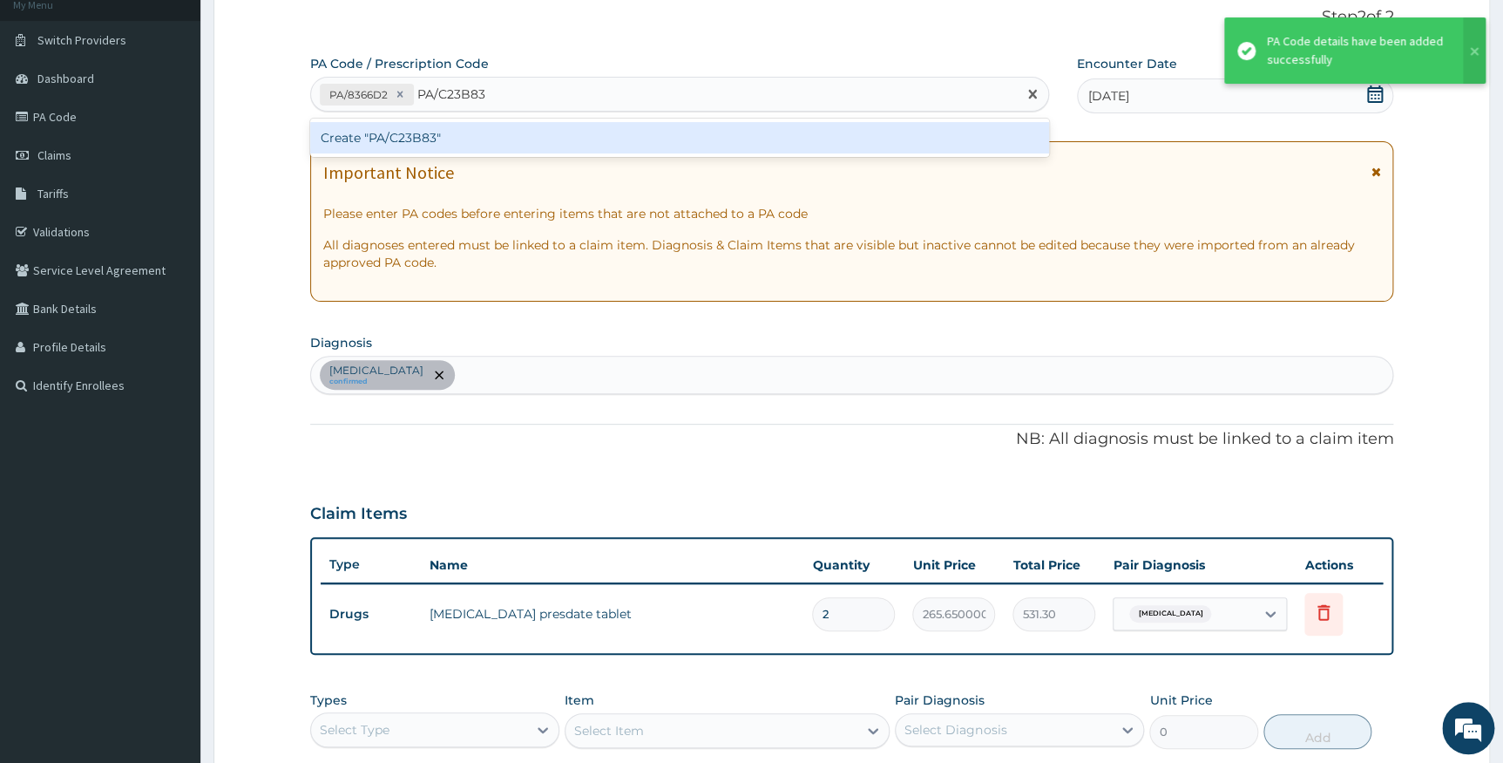
click at [484, 131] on div "Create "PA/C23B83"" at bounding box center [679, 137] width 739 height 31
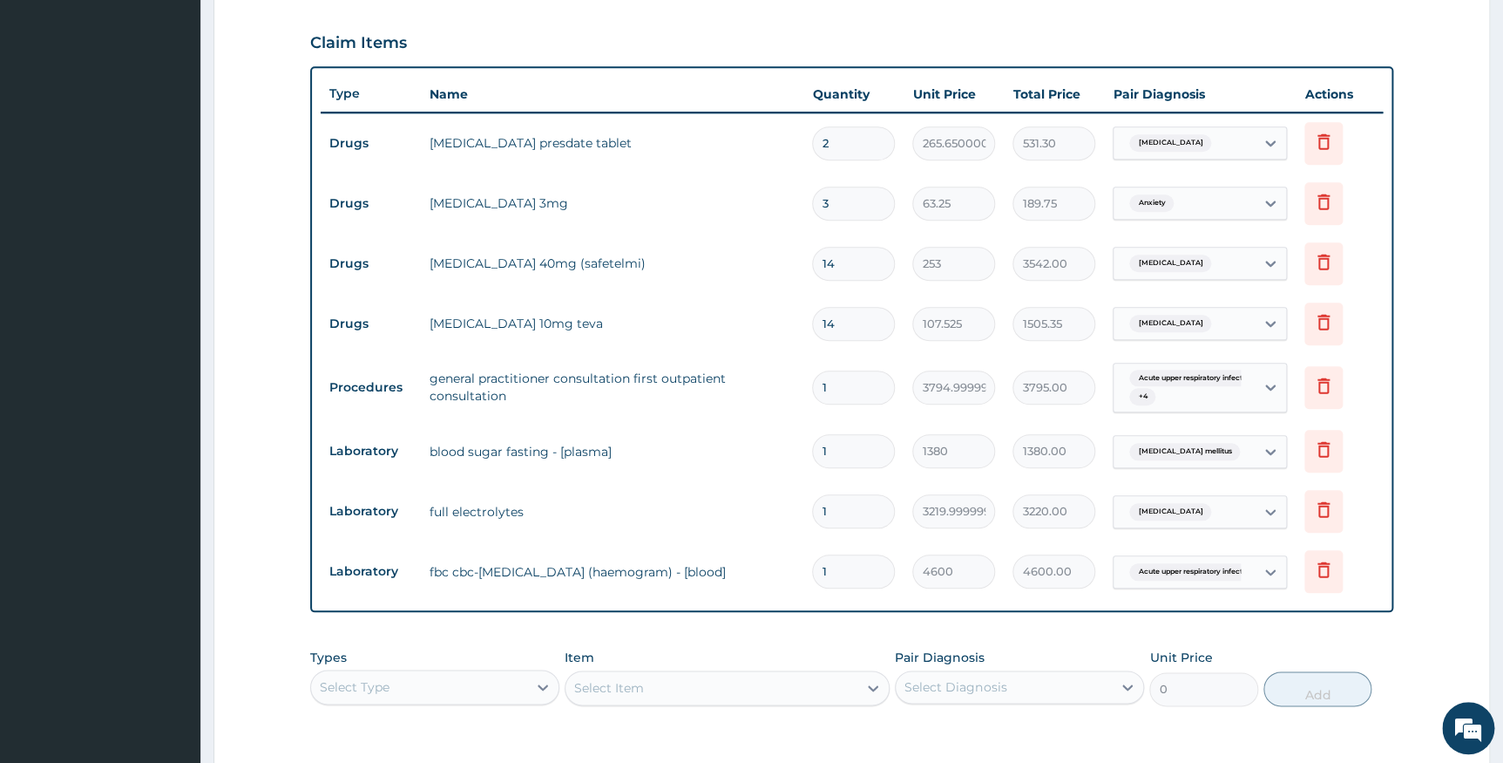
scroll to position [695, 0]
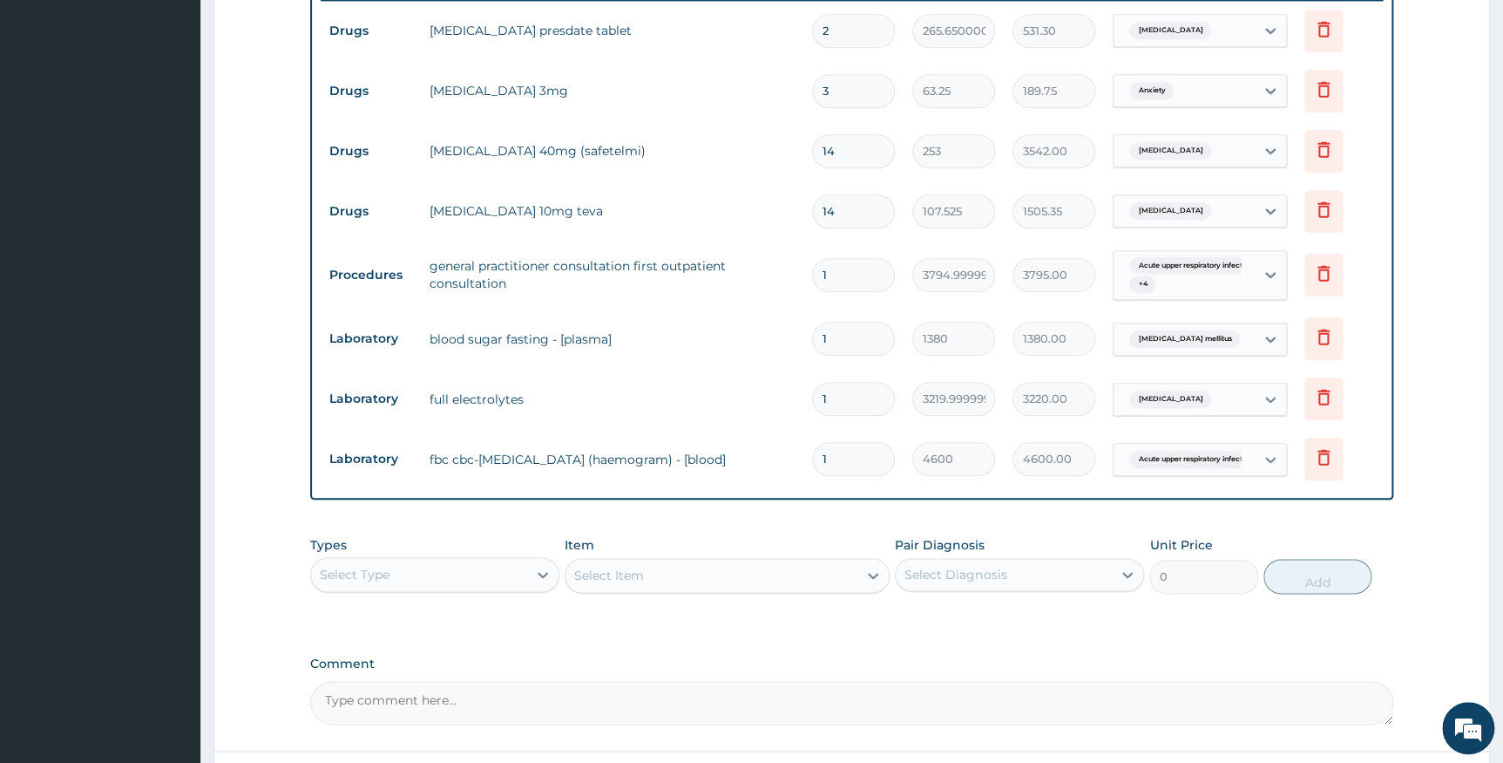
click at [853, 94] on input "3" at bounding box center [853, 91] width 83 height 34
type input "0.00"
type input "4"
type input "253.00"
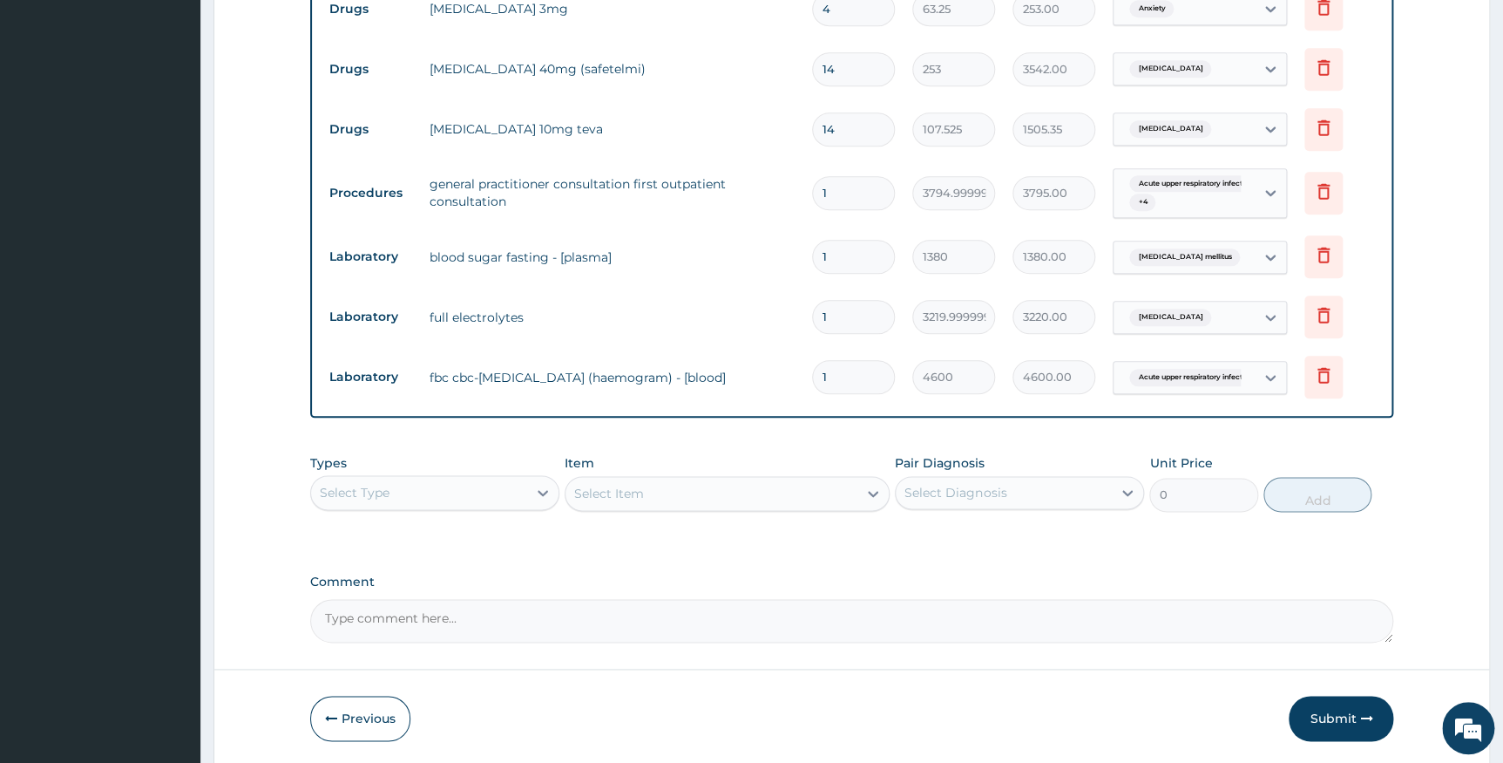
scroll to position [841, 0]
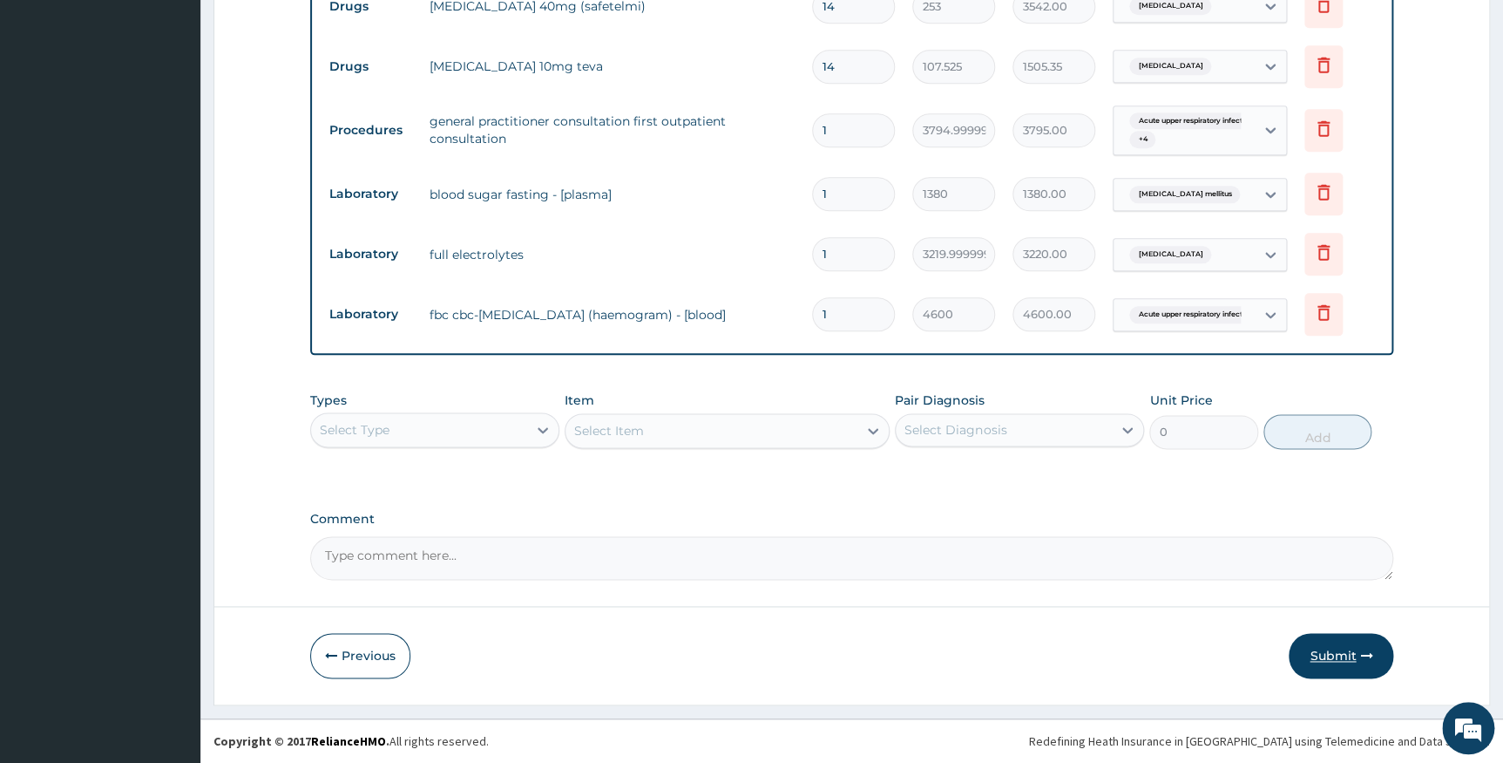
type input "4"
drag, startPoint x: 1315, startPoint y: 645, endPoint x: 1302, endPoint y: 623, distance: 25.4
click at [1316, 645] on button "Submit" at bounding box center [1341, 655] width 105 height 45
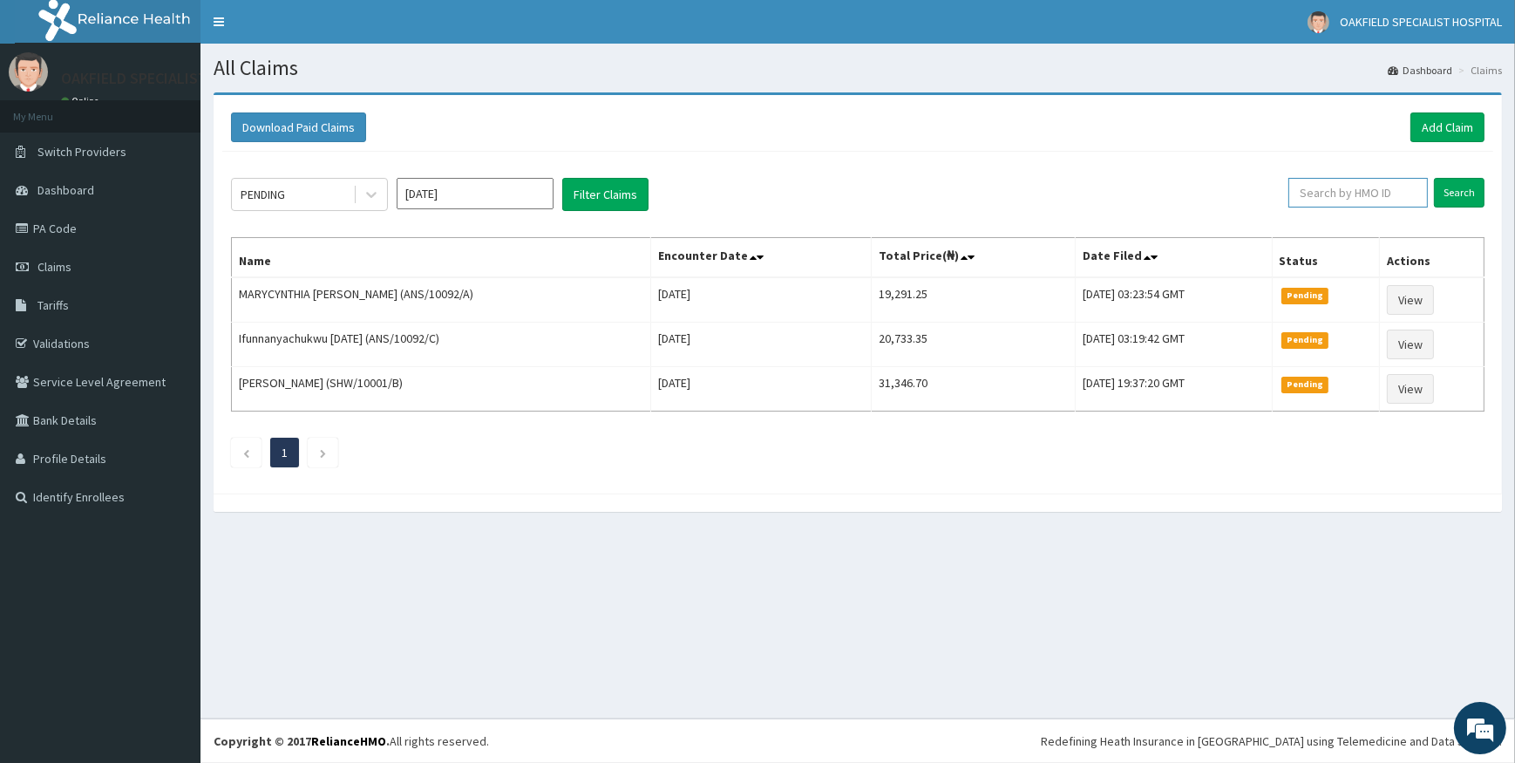
click at [1333, 189] on input "text" at bounding box center [1357, 193] width 139 height 30
paste input "FMC/11555/B"
type input "FMC/11555/B"
click at [1452, 192] on input "Search" at bounding box center [1459, 193] width 51 height 30
